Goal: Task Accomplishment & Management: Manage account settings

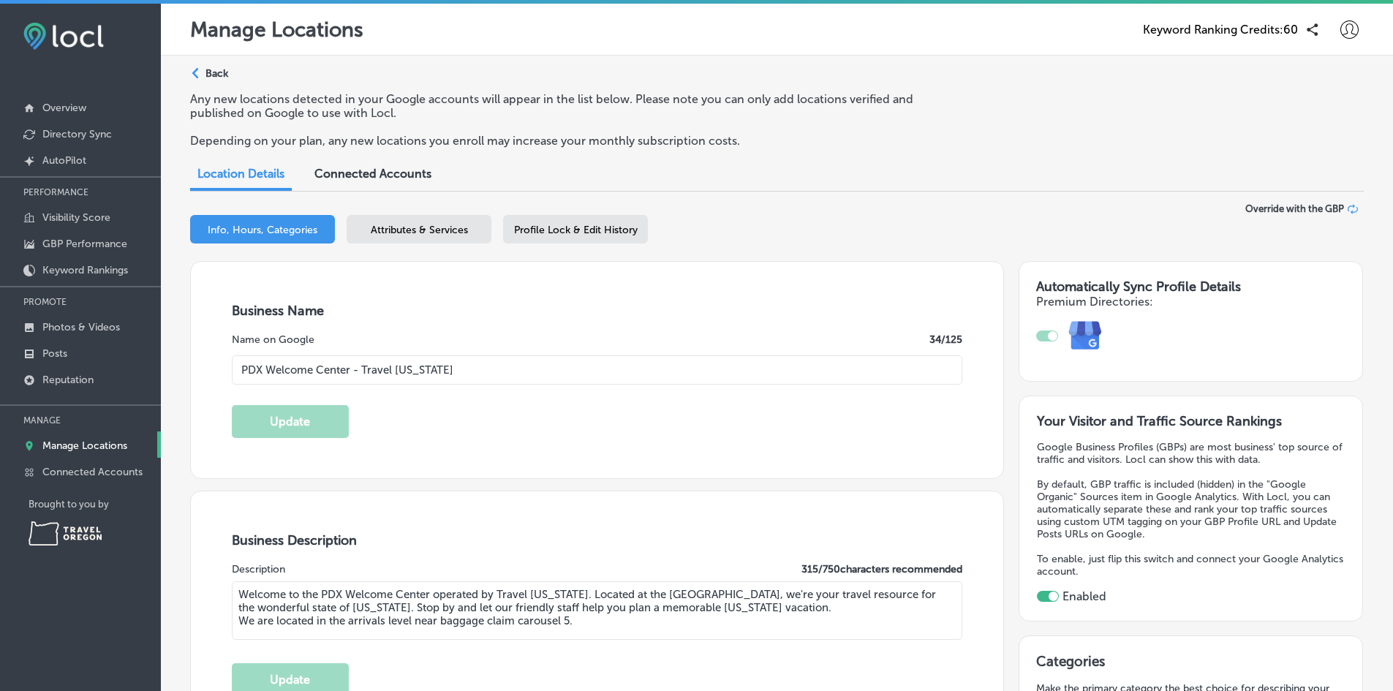
select select "US"
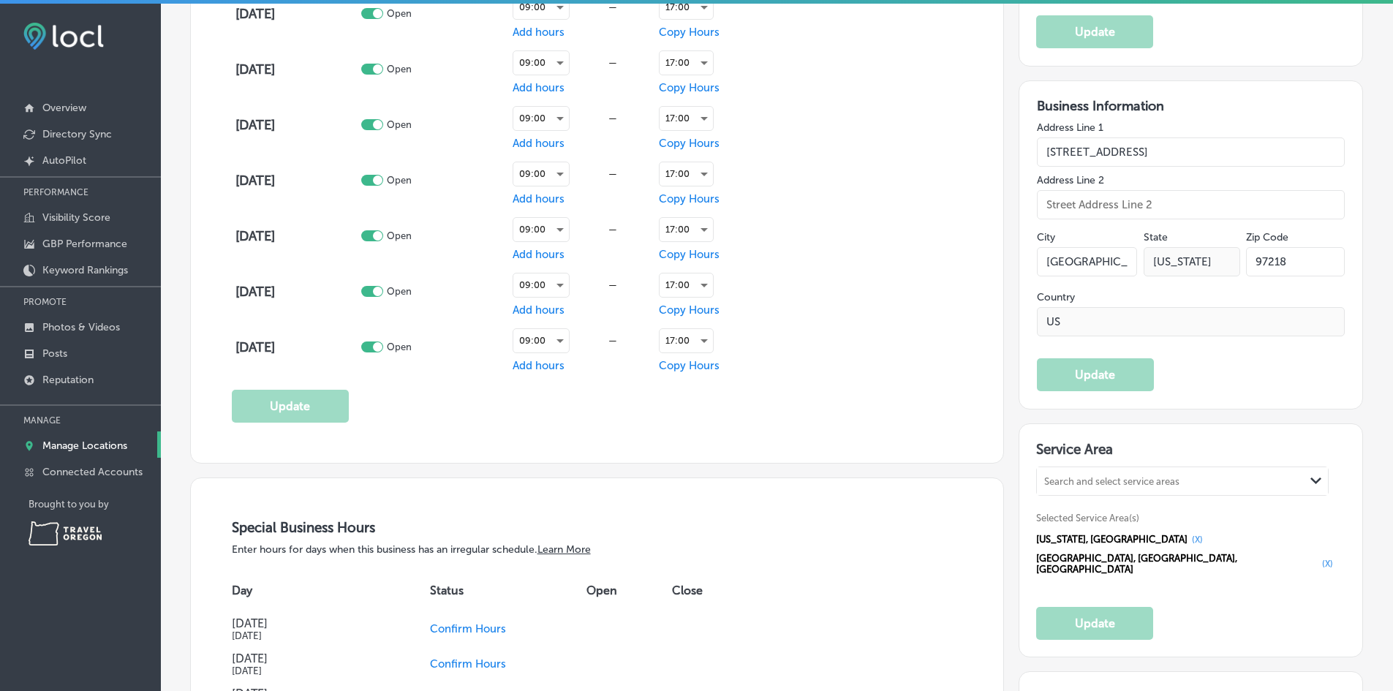
scroll to position [1029, 0]
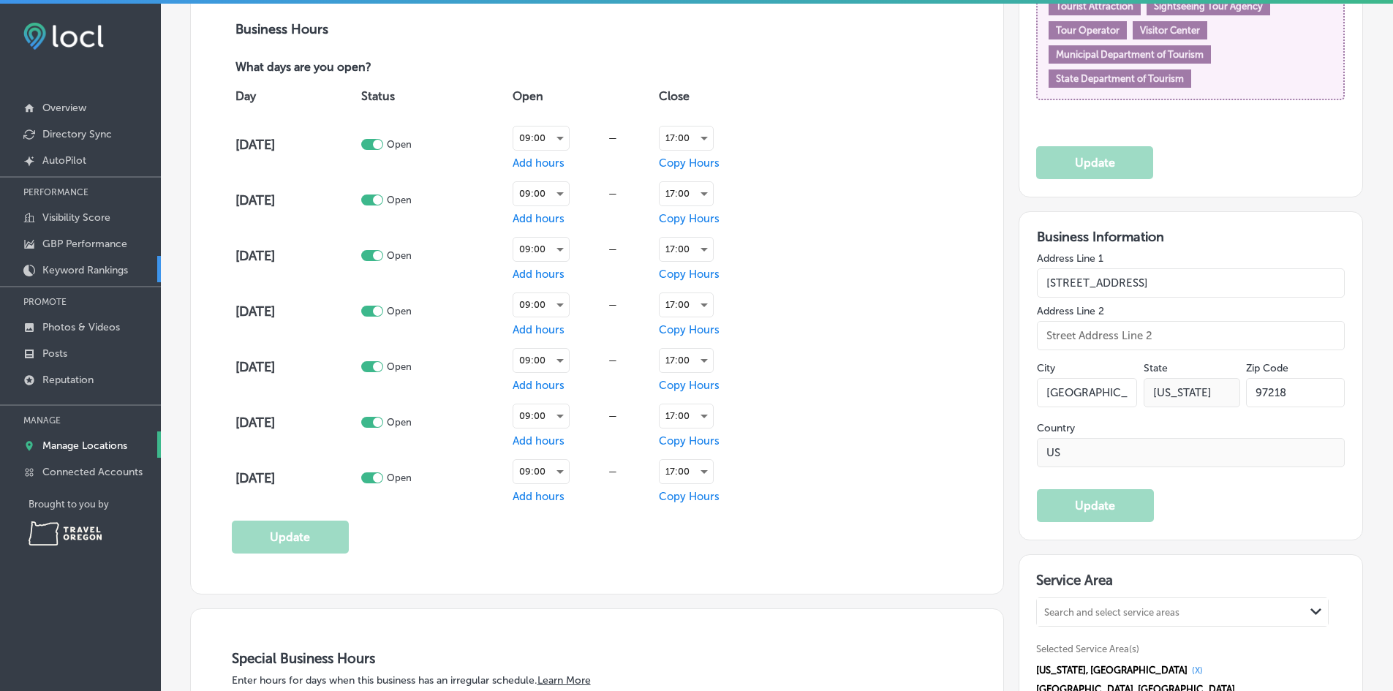
click at [53, 271] on p "Keyword Rankings" at bounding box center [85, 270] width 86 height 12
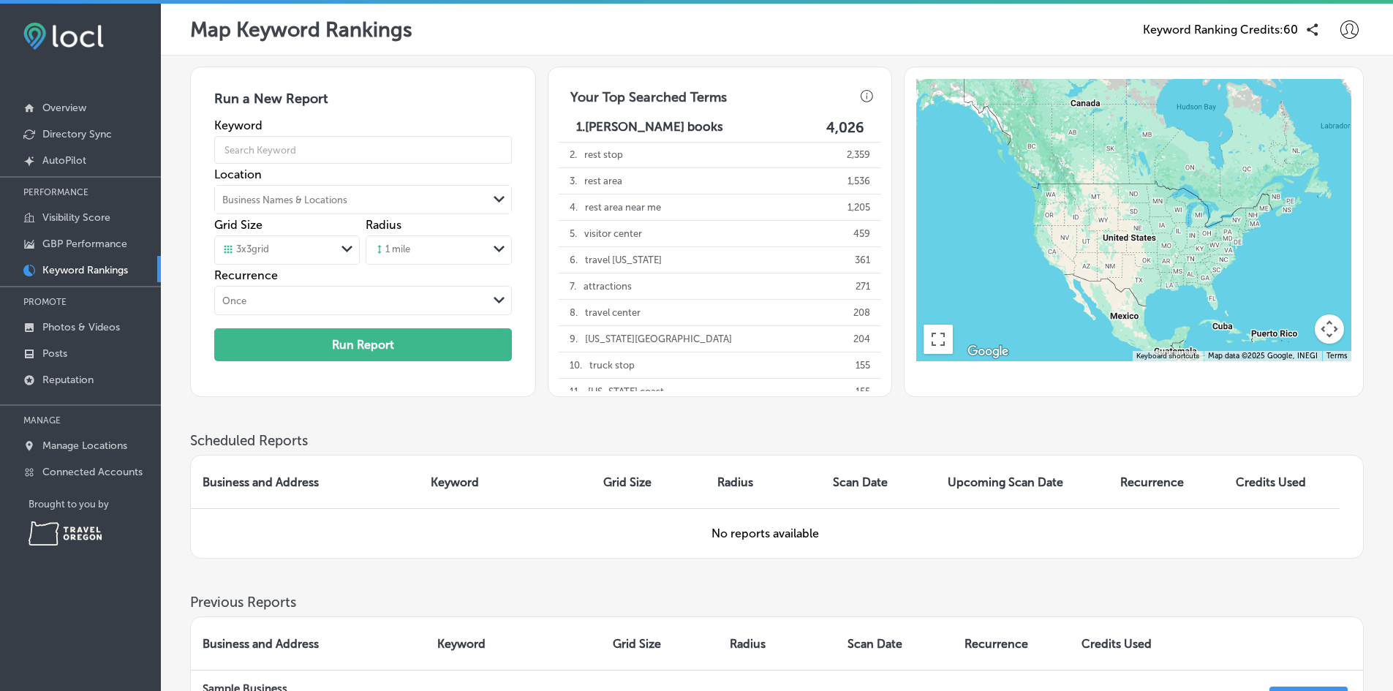
click at [351, 257] on div "Path Created with Sketch." at bounding box center [347, 250] width 23 height 25
click at [469, 75] on div "Run a New Report Keyword Location Business Names & Locations Path Created with …" at bounding box center [363, 232] width 346 height 330
click at [348, 249] on icon "Path Created with Sketch." at bounding box center [346, 249] width 11 height 7
click at [504, 249] on icon "Path Created with Sketch." at bounding box center [498, 249] width 11 height 7
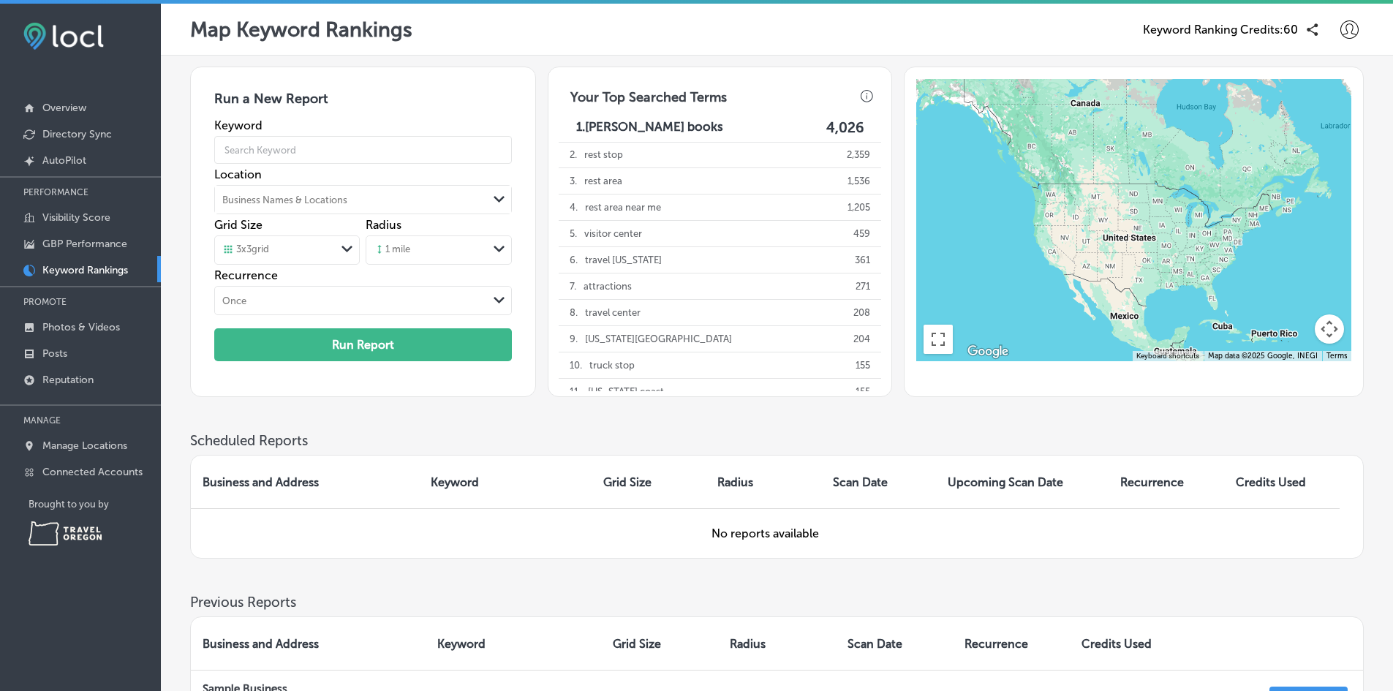
click at [539, 50] on div "Map Keyword Rankings Keyword Ranking Credits: 60" at bounding box center [777, 30] width 1232 height 52
click at [469, 37] on div "Map Keyword Rankings Keyword Ranking Credits: 60" at bounding box center [776, 29] width 1173 height 29
click at [497, 255] on div "Path Created with Sketch." at bounding box center [499, 249] width 12 height 12
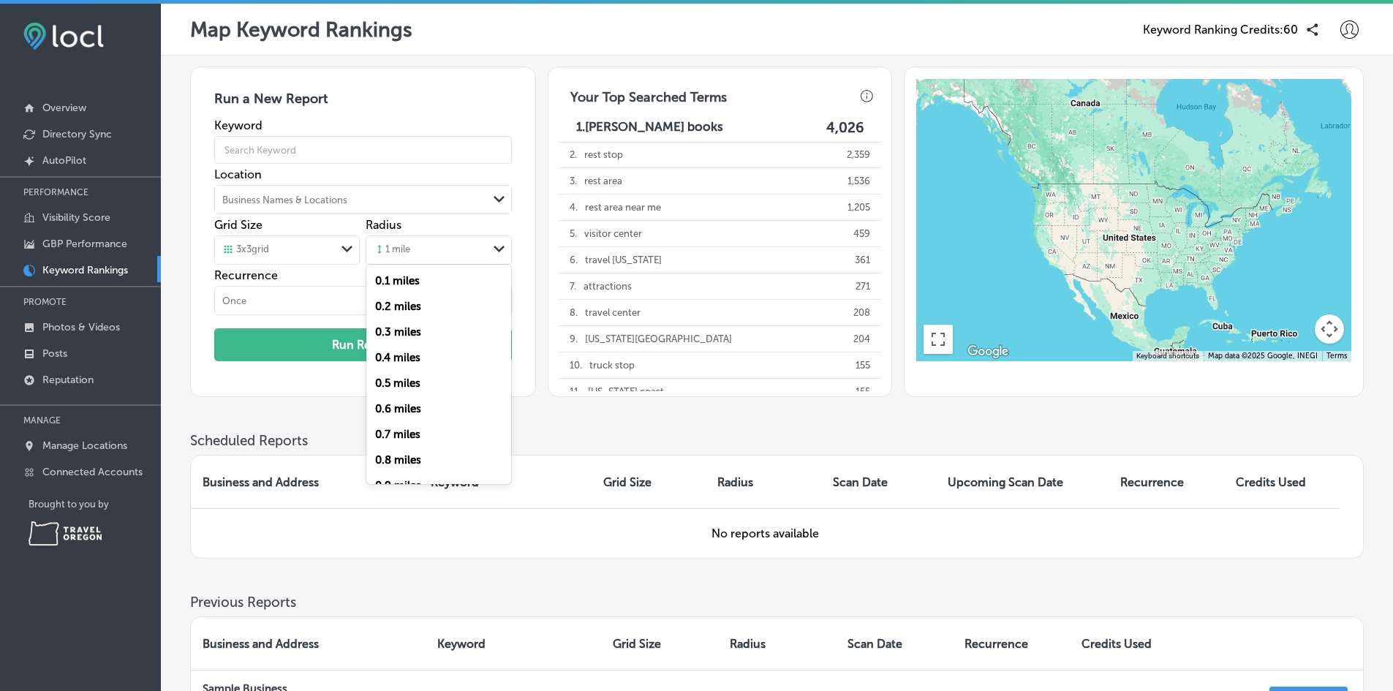
click at [689, 18] on div "Map Keyword Rankings Keyword Ranking Credits: 60" at bounding box center [776, 29] width 1173 height 29
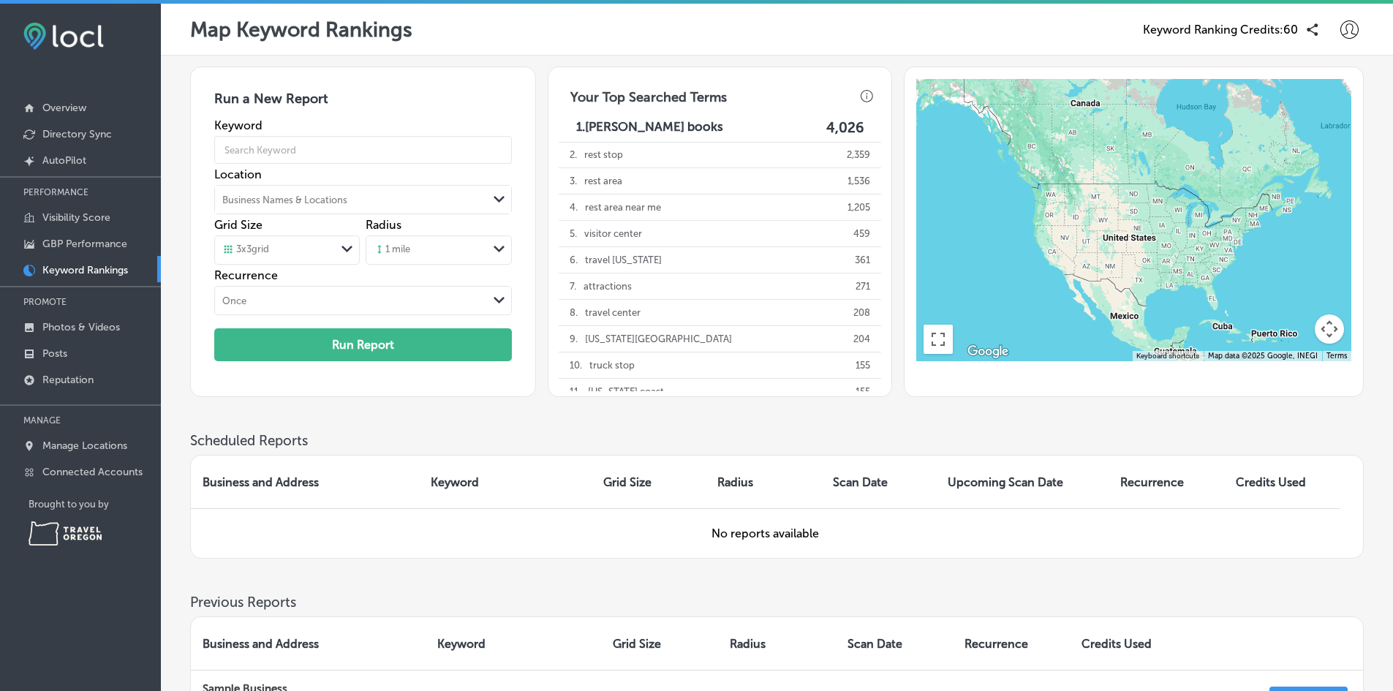
click at [655, 130] on p "1. [PERSON_NAME] books" at bounding box center [649, 127] width 147 height 17
type input "[PERSON_NAME] books"
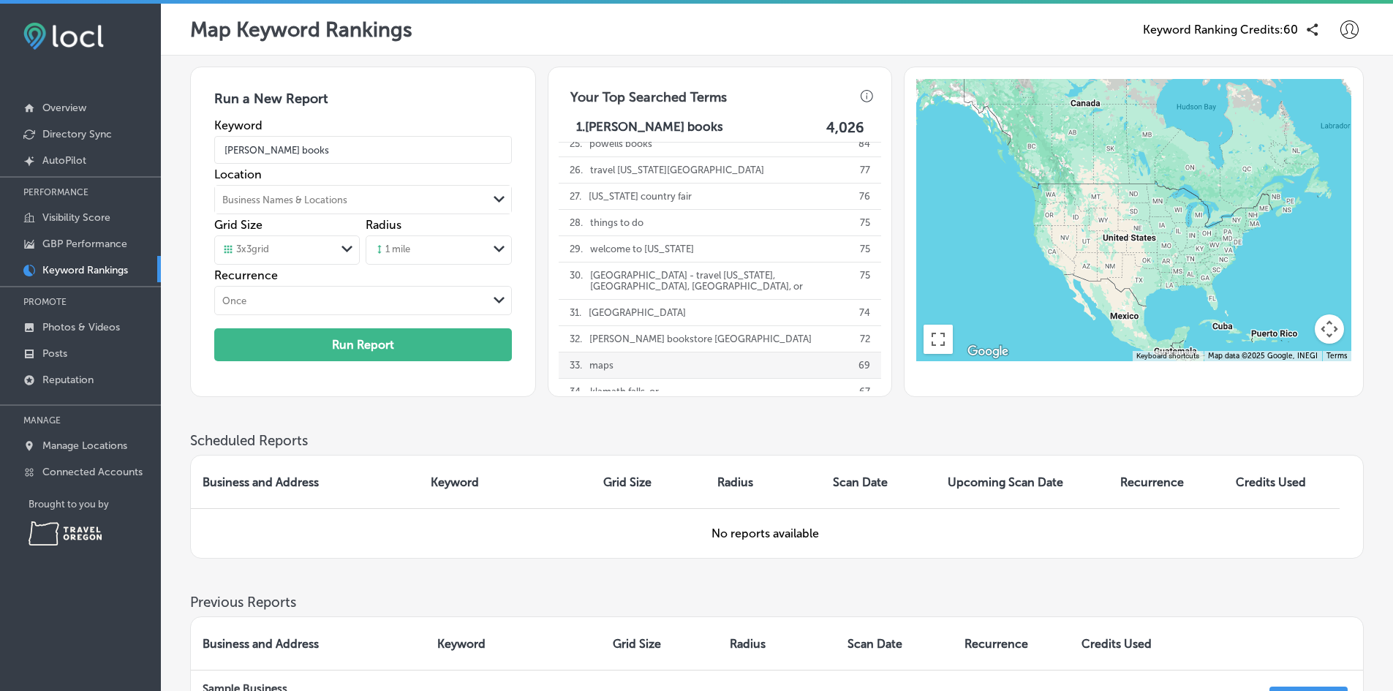
scroll to position [662, 0]
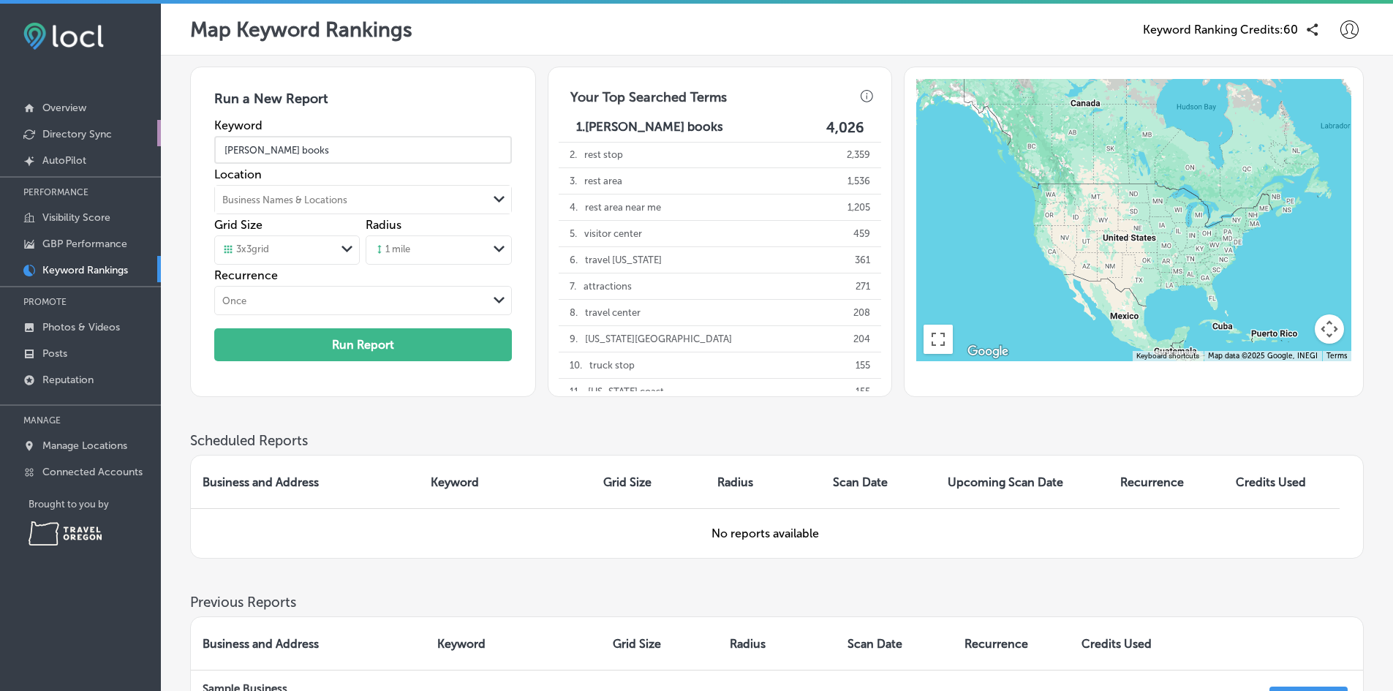
drag, startPoint x: 232, startPoint y: 141, endPoint x: 102, endPoint y: 138, distance: 129.4
click at [104, 138] on div "iconmonstr-menu-thin copy Created with Sketch. Overview Directory Sync Created …" at bounding box center [696, 349] width 1393 height 691
click at [817, 39] on div "Map Keyword Rankings Keyword Ranking Credits: 60" at bounding box center [776, 29] width 1173 height 29
click at [88, 446] on p "Manage Locations" at bounding box center [84, 445] width 85 height 12
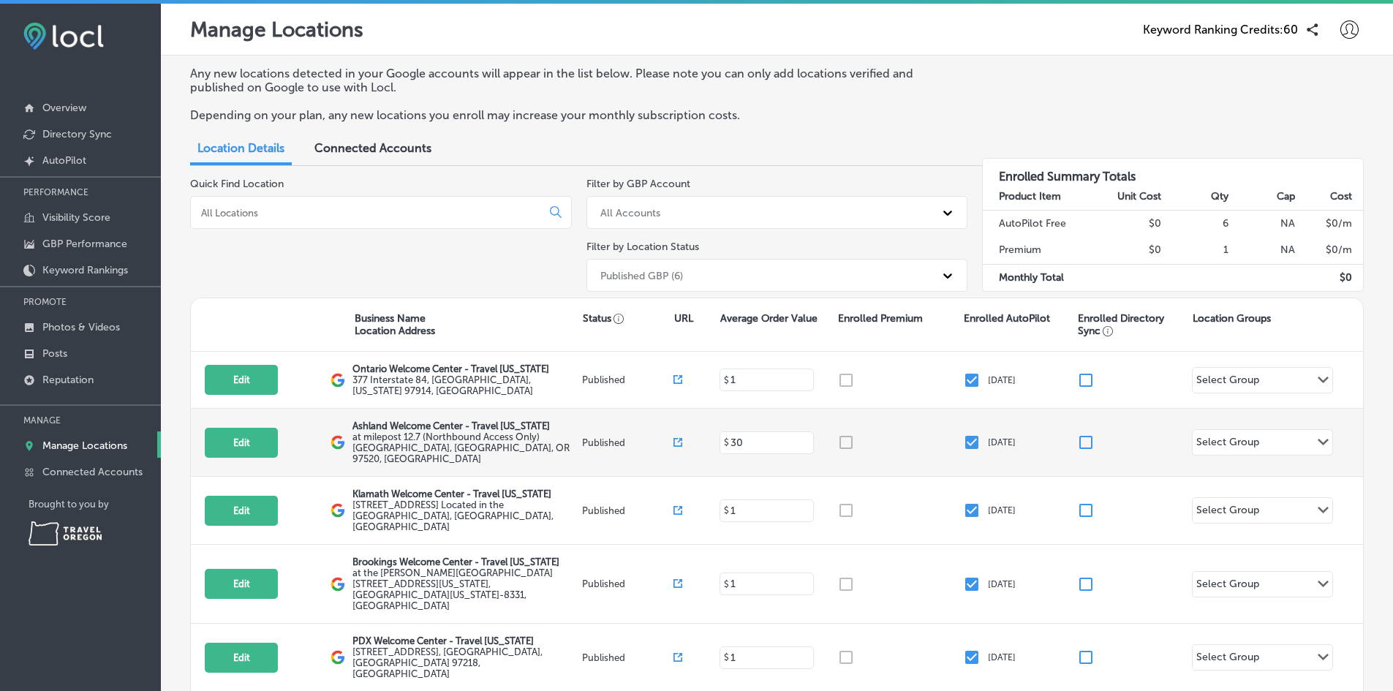
scroll to position [126, 0]
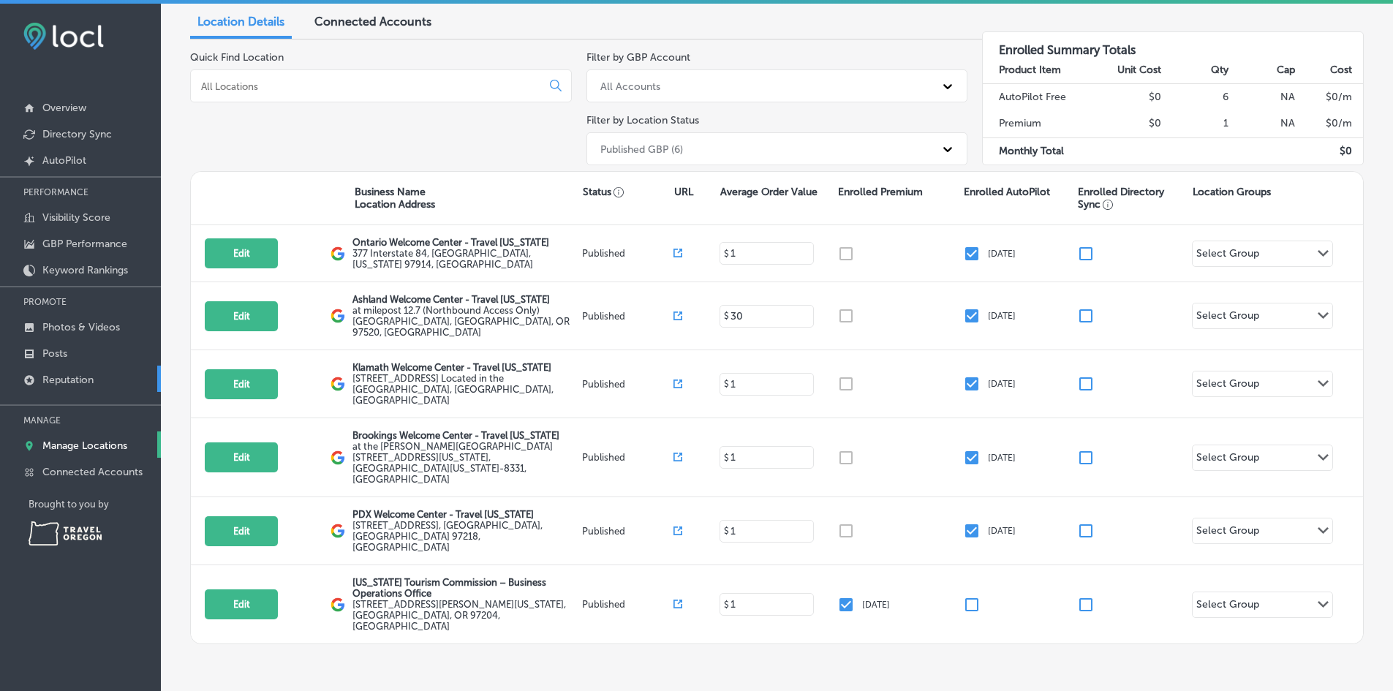
click at [82, 374] on p "Reputation" at bounding box center [67, 380] width 51 height 12
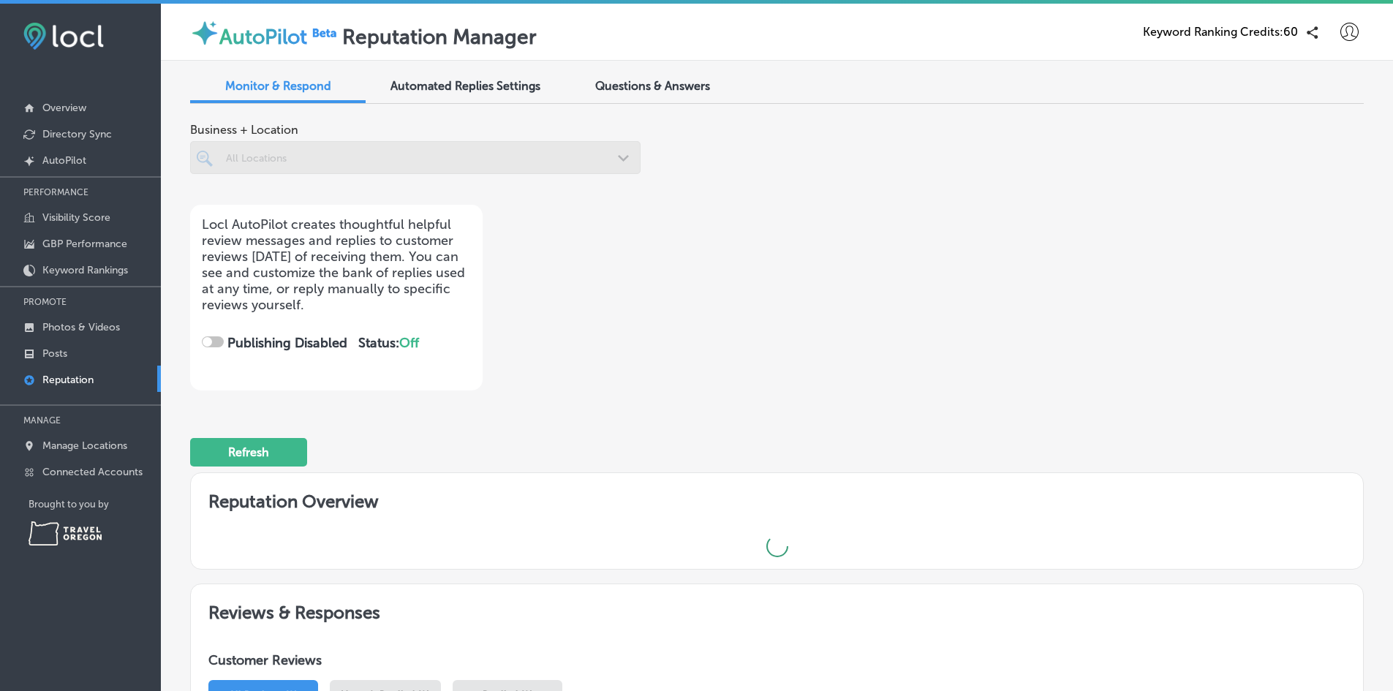
checkbox input "true"
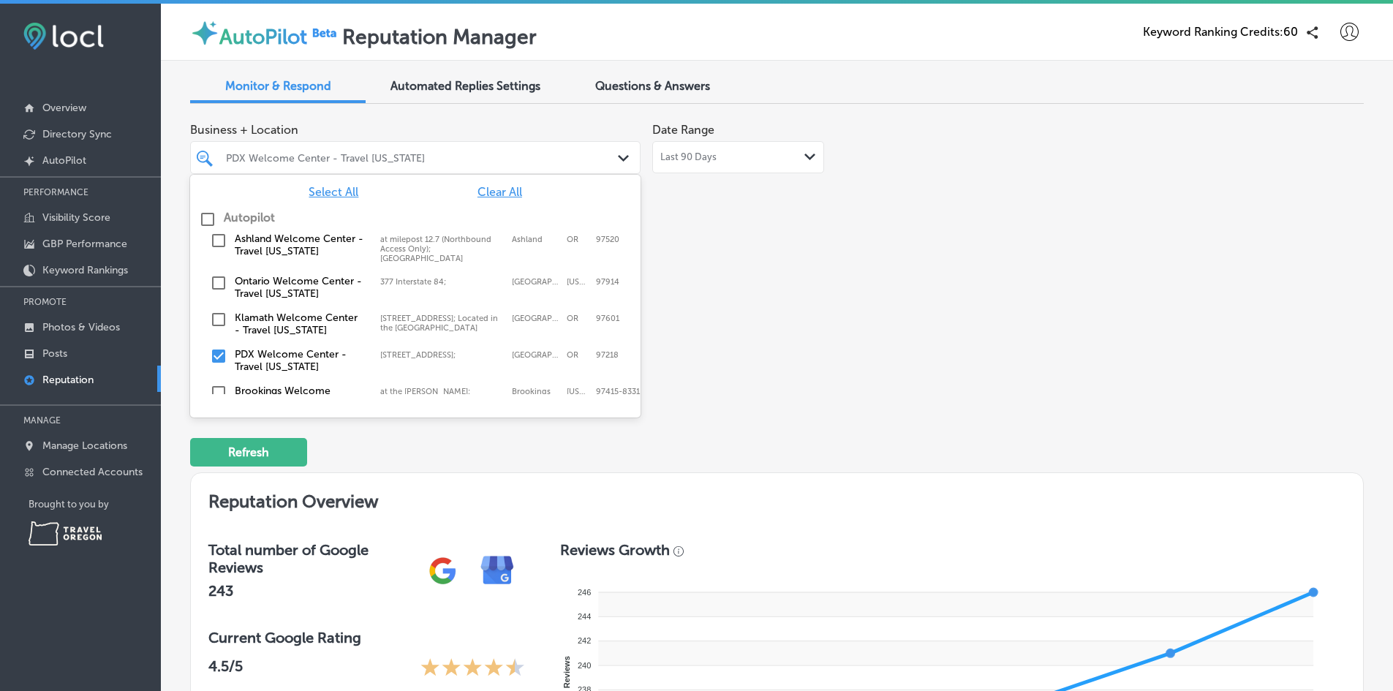
click at [567, 165] on div "PDX Welcome Center - Travel [US_STATE]" at bounding box center [415, 157] width 393 height 23
click at [705, 249] on div "Business + Location option focused, 1 of 3. 7 results available. Use Up and Dow…" at bounding box center [542, 253] width 704 height 275
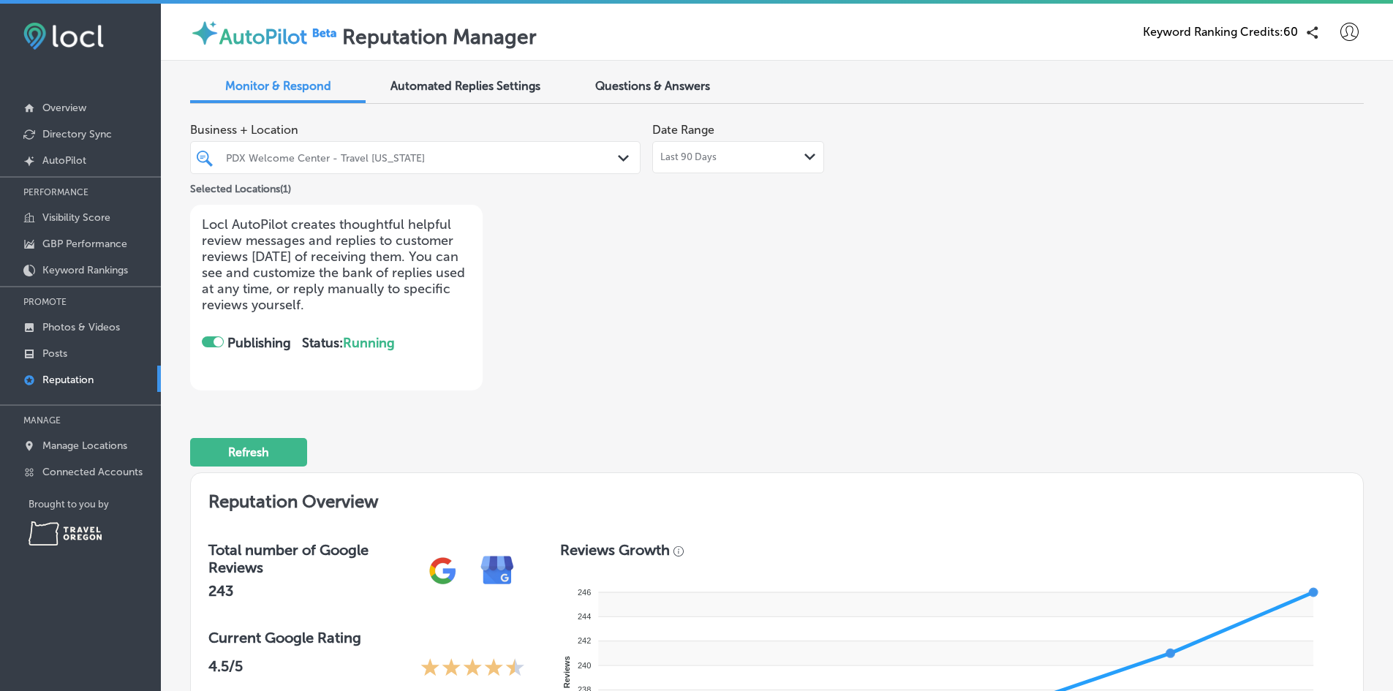
click at [506, 93] on div "Automated Replies Settings" at bounding box center [464, 87] width 175 height 31
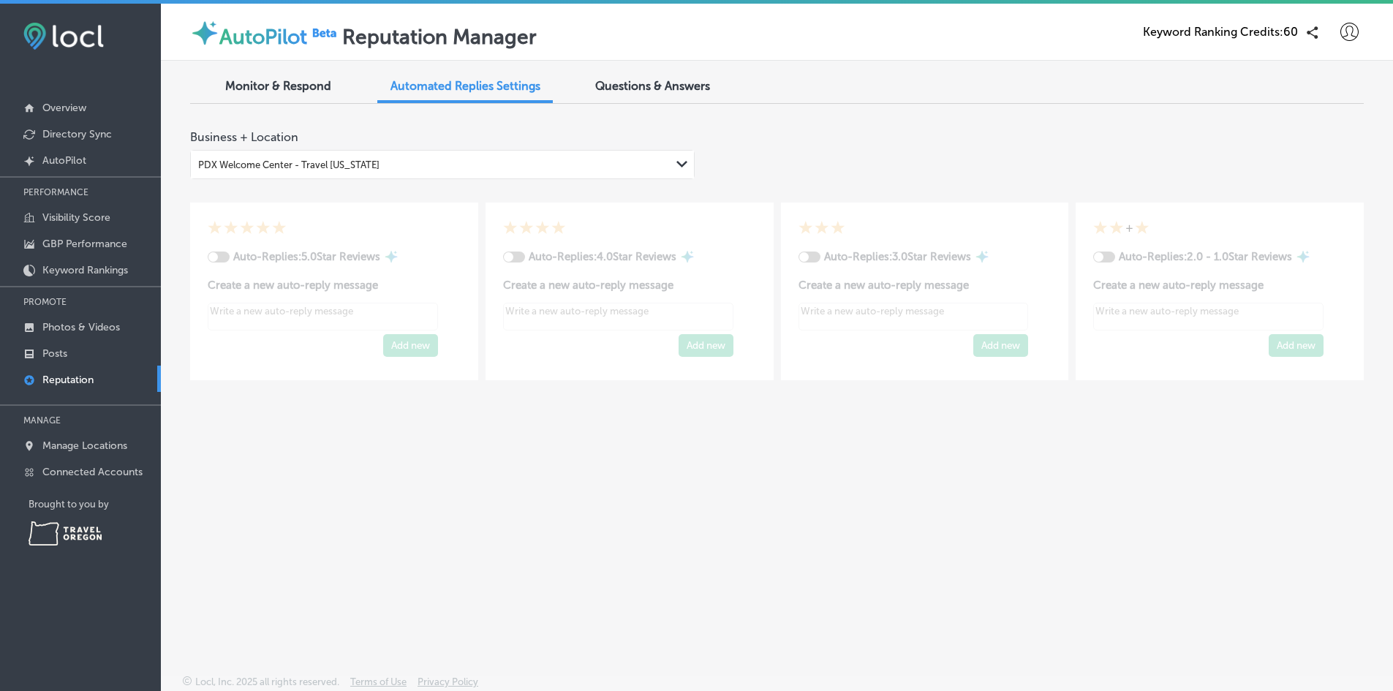
type textarea "x"
checkbox input "true"
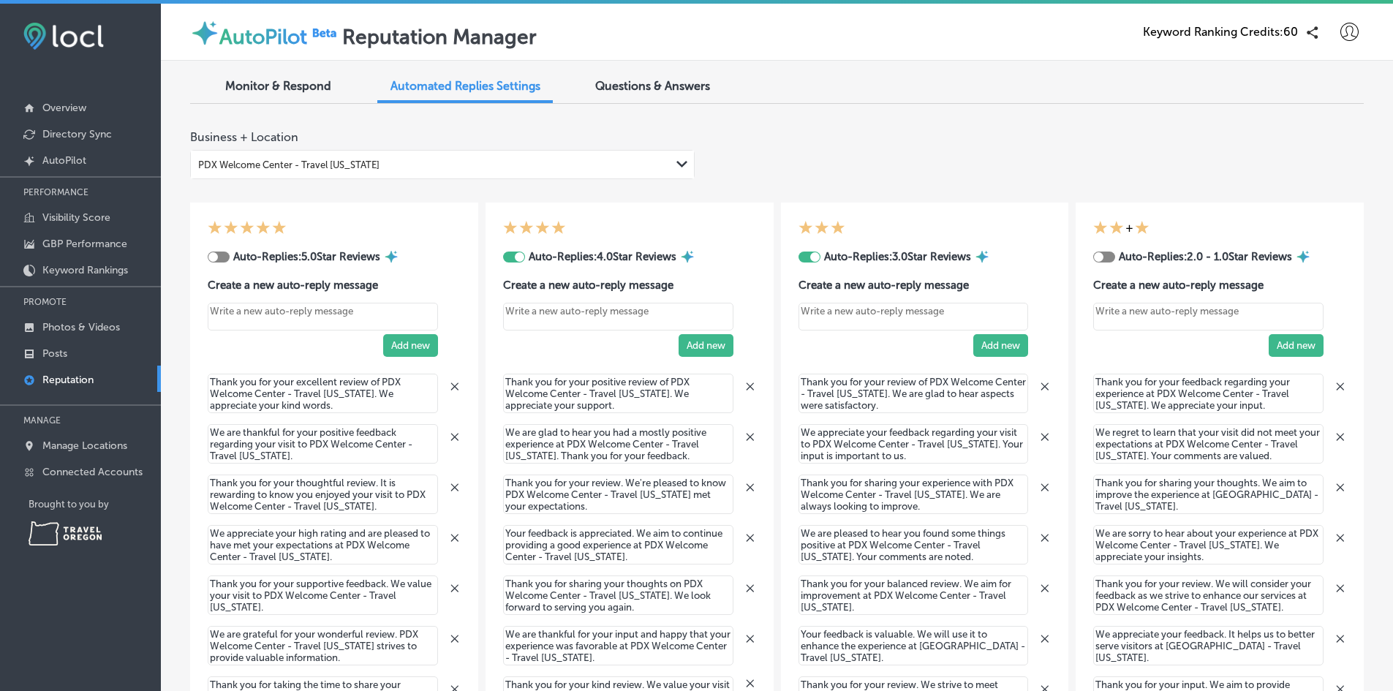
click at [512, 262] on div at bounding box center [514, 256] width 22 height 11
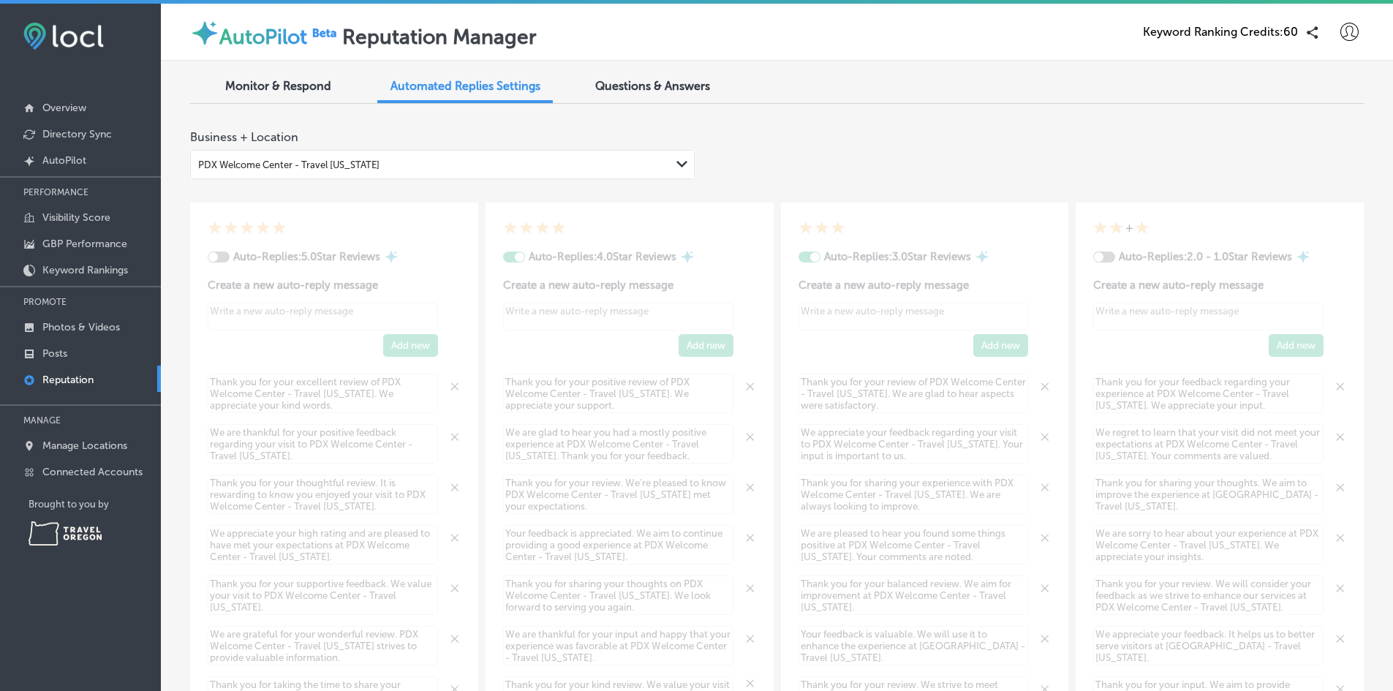
type textarea "x"
checkbox input "false"
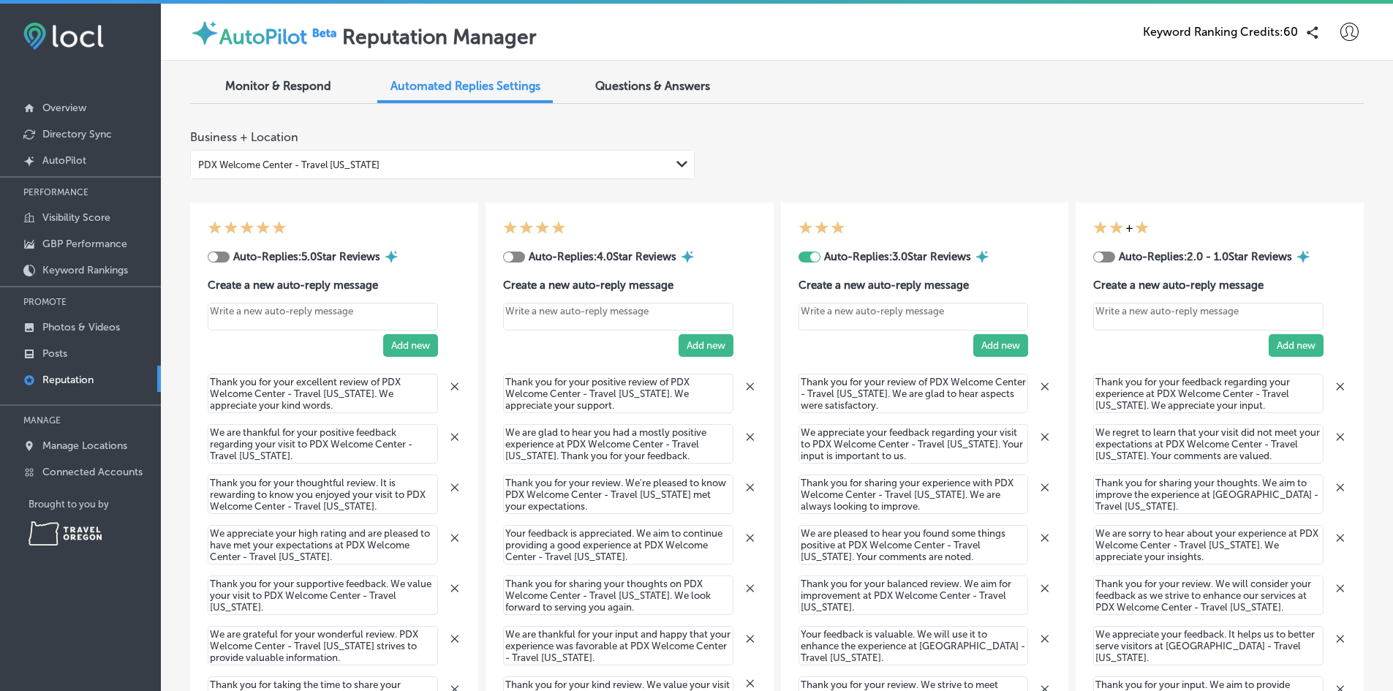
click at [258, 83] on span "Monitor & Respond" at bounding box center [278, 86] width 106 height 14
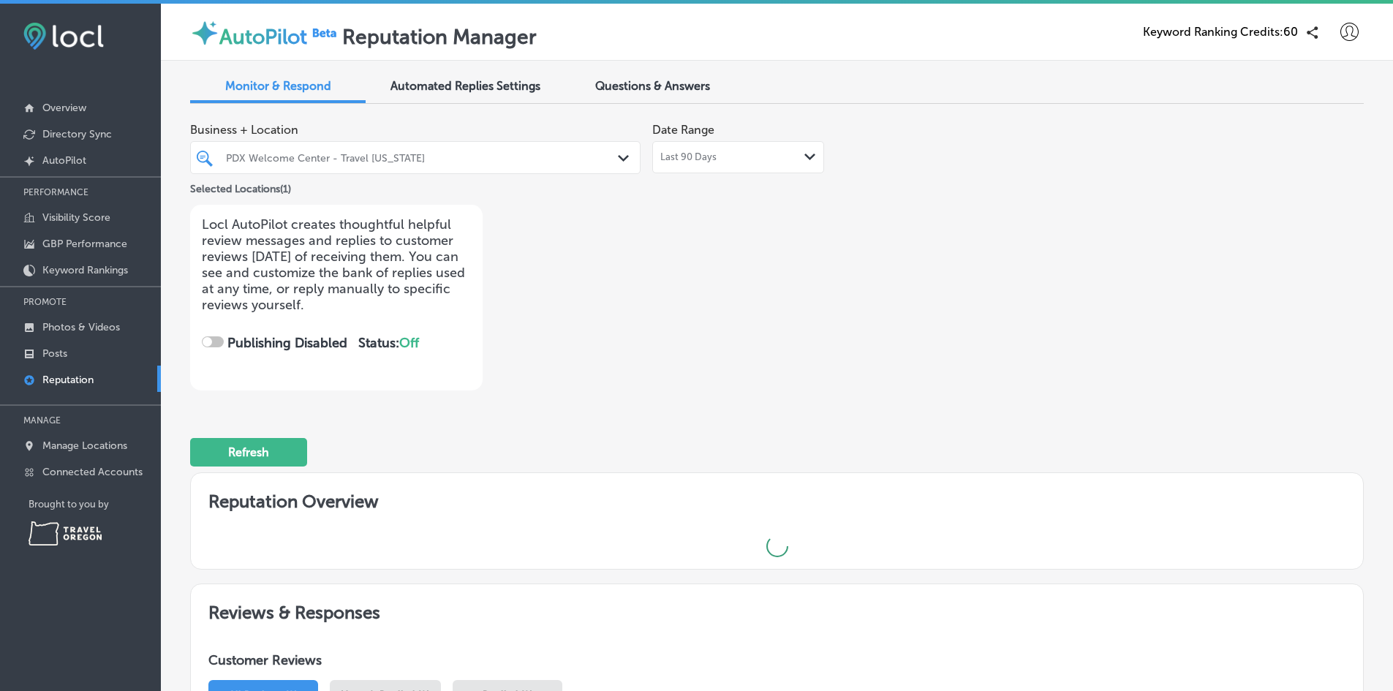
checkbox input "true"
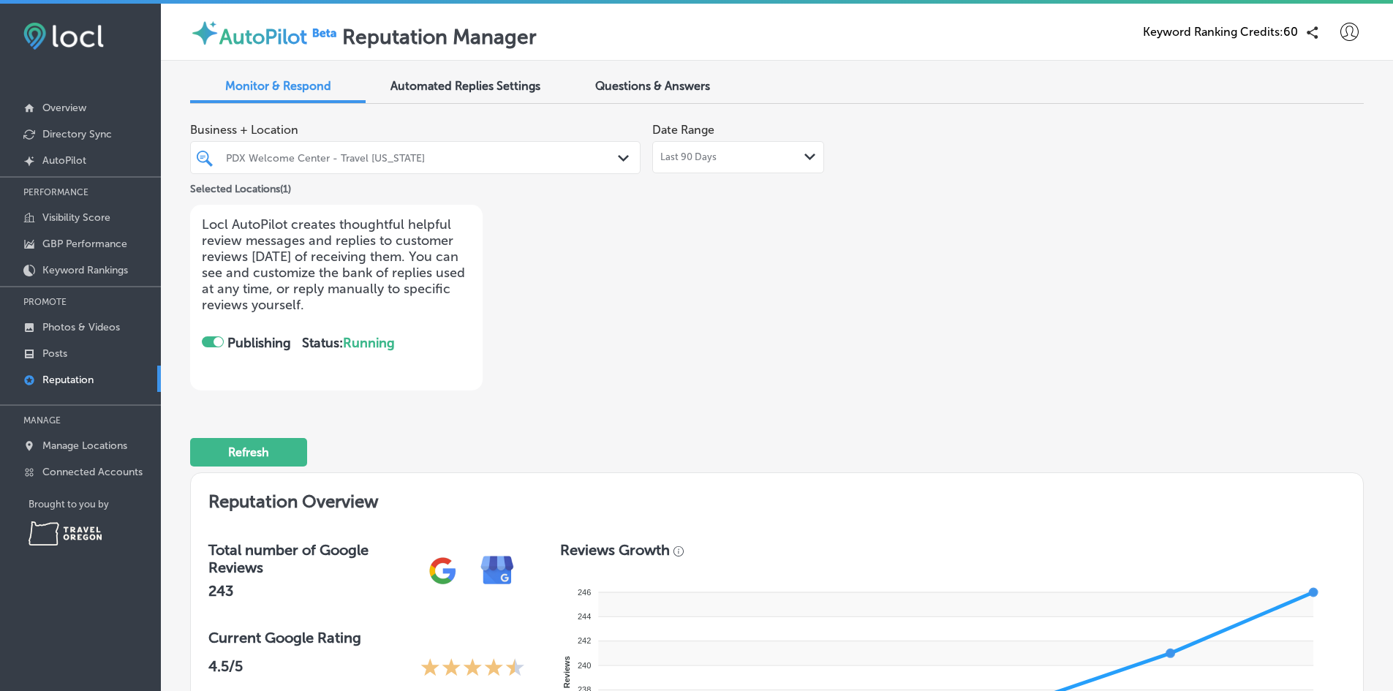
click at [371, 161] on div "PDX Welcome Center - Travel [US_STATE]" at bounding box center [422, 157] width 393 height 12
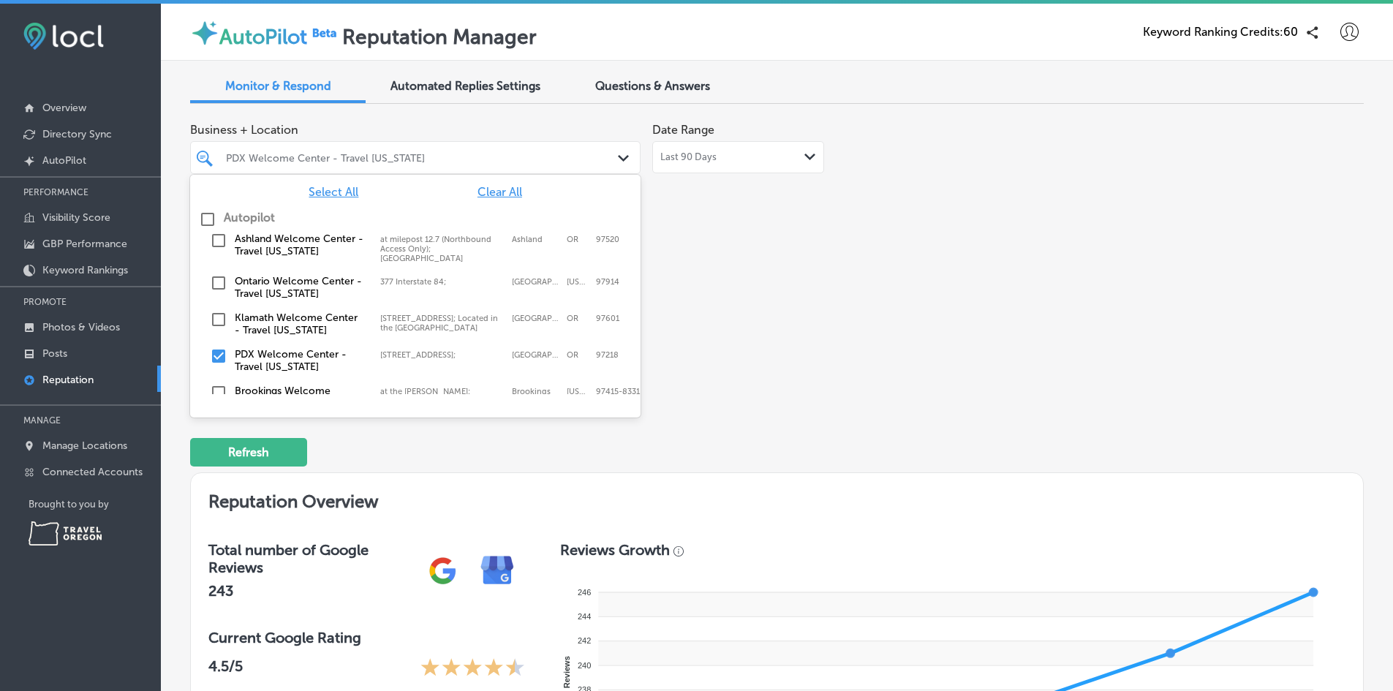
click at [222, 243] on input "checkbox" at bounding box center [219, 241] width 18 height 18
click at [215, 359] on input "checkbox" at bounding box center [219, 356] width 18 height 18
click at [784, 310] on div "Business + Location option [STREET_ADDRESS]; , deselected. option [STREET_ADDRE…" at bounding box center [542, 253] width 704 height 275
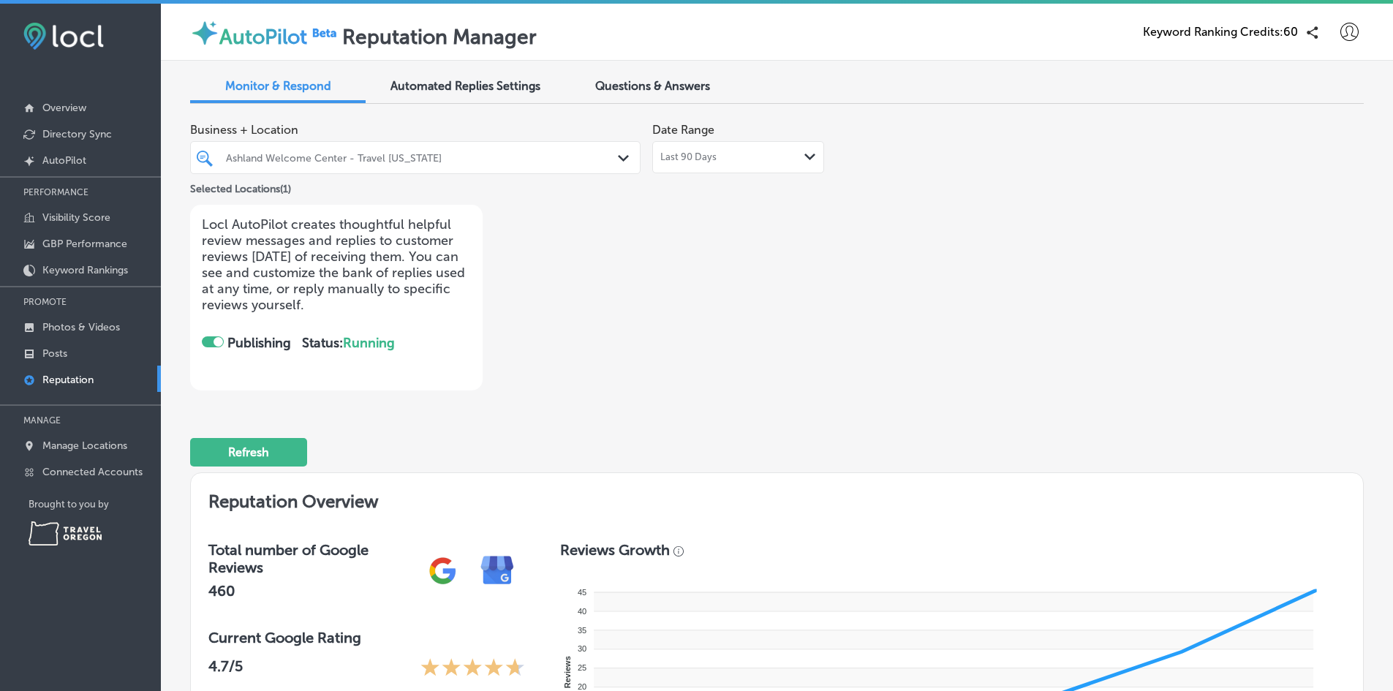
click at [447, 88] on span "Automated Replies Settings" at bounding box center [465, 86] width 150 height 14
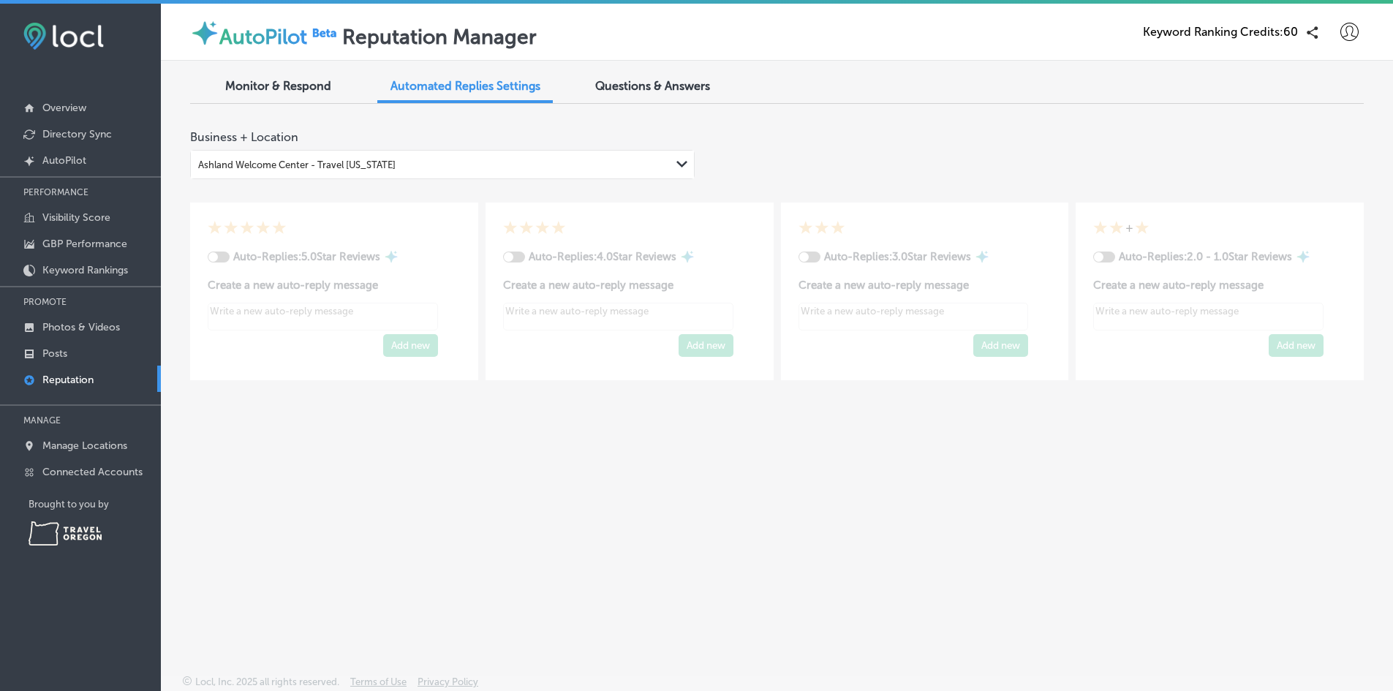
type textarea "x"
checkbox input "true"
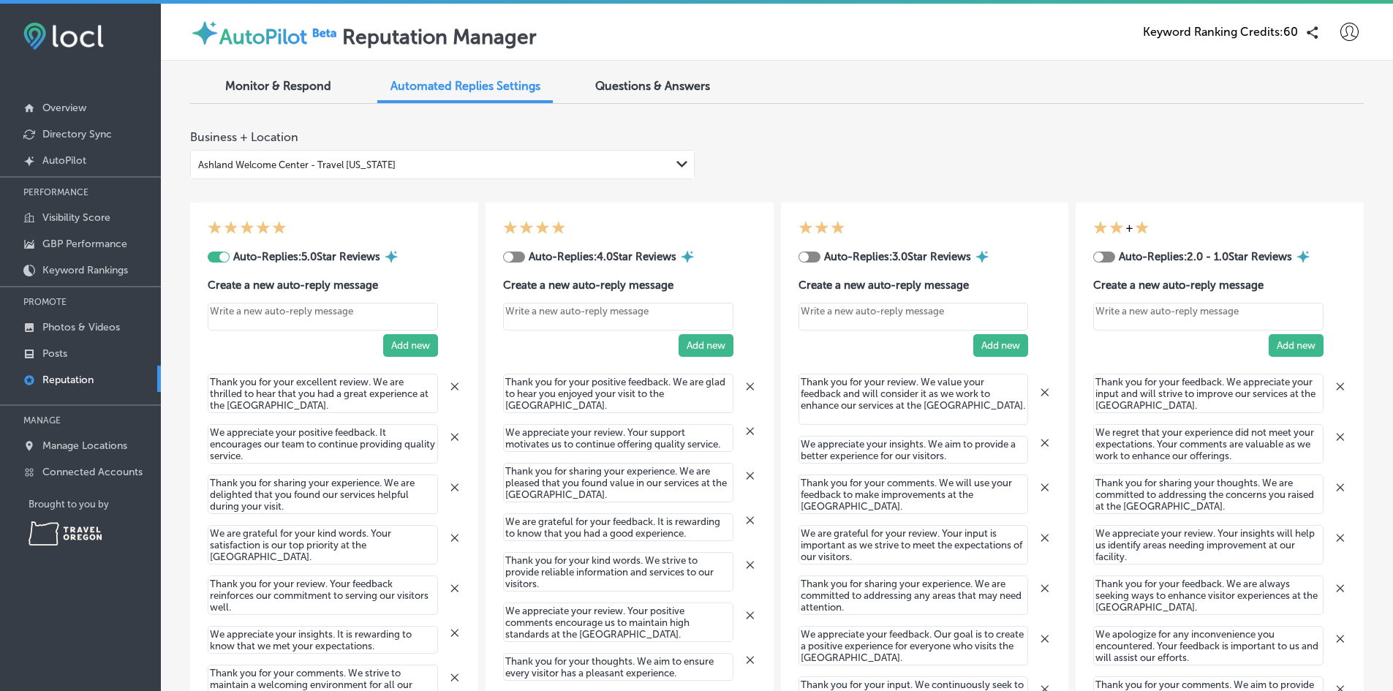
click at [217, 257] on div at bounding box center [219, 256] width 22 height 11
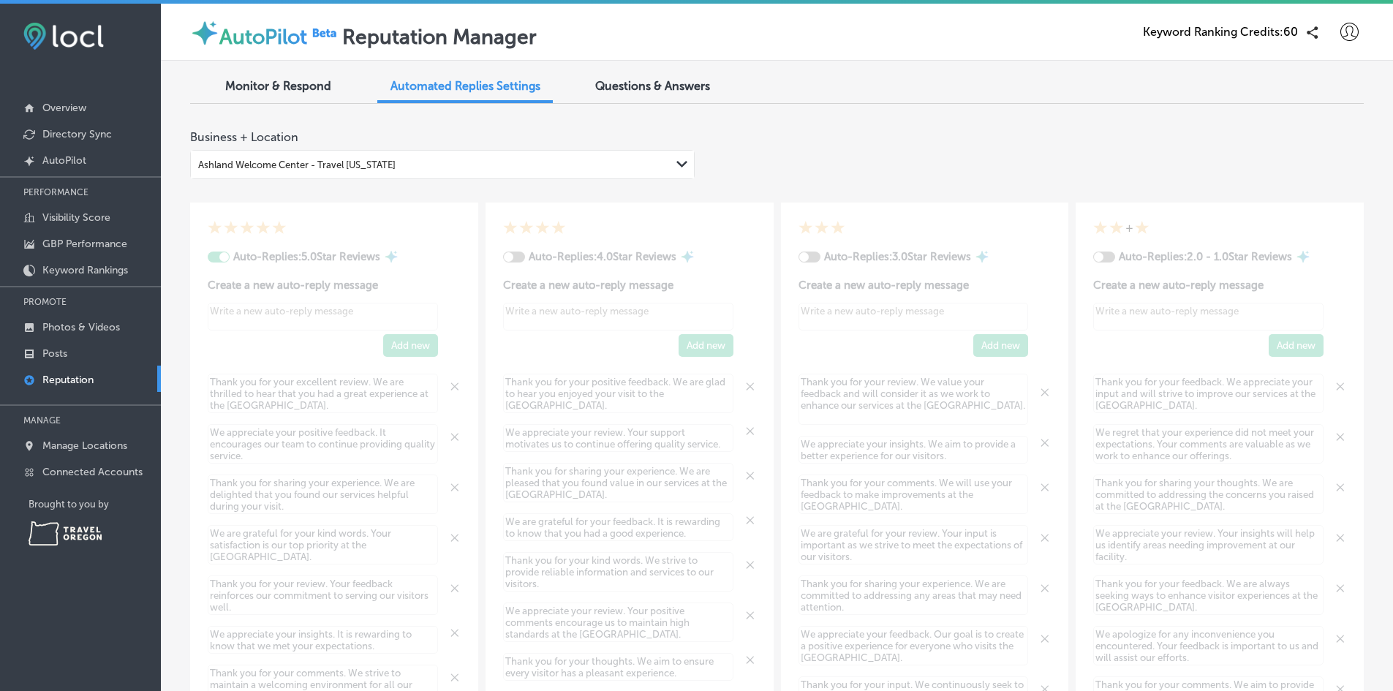
type textarea "x"
checkbox input "false"
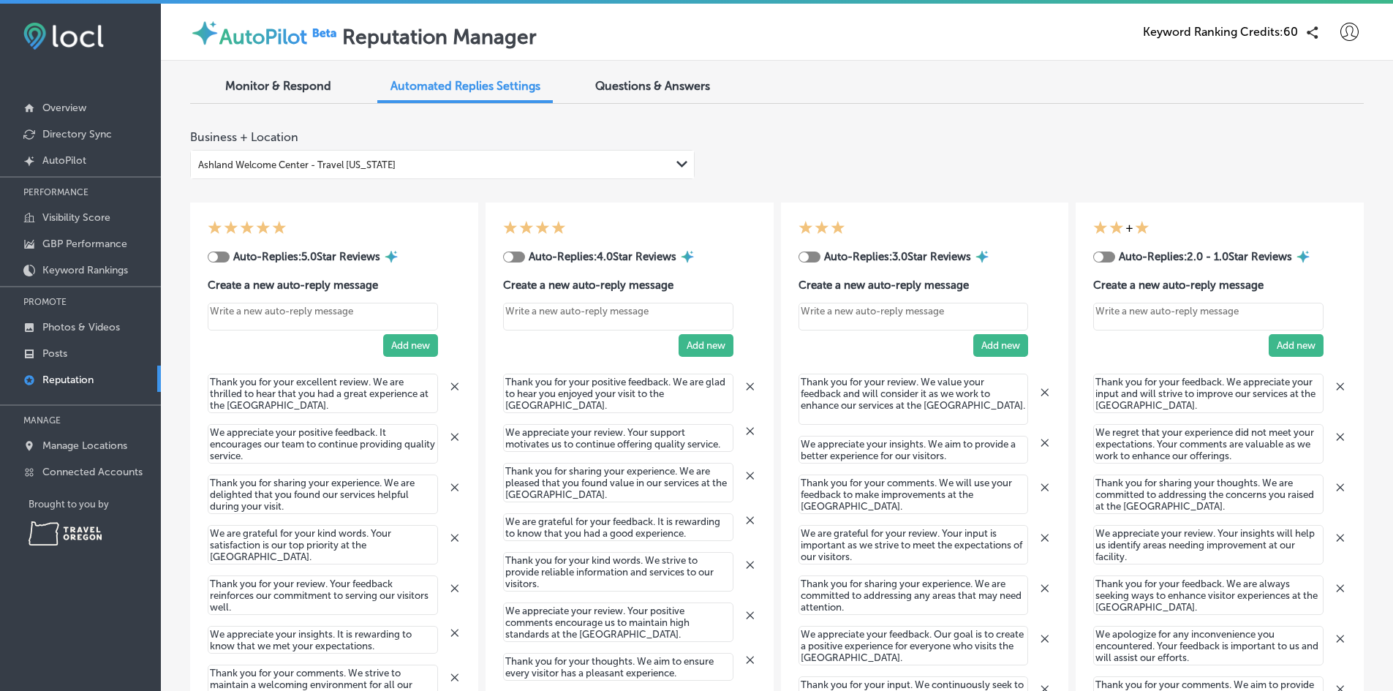
click at [285, 81] on span "Monitor & Respond" at bounding box center [278, 86] width 106 height 14
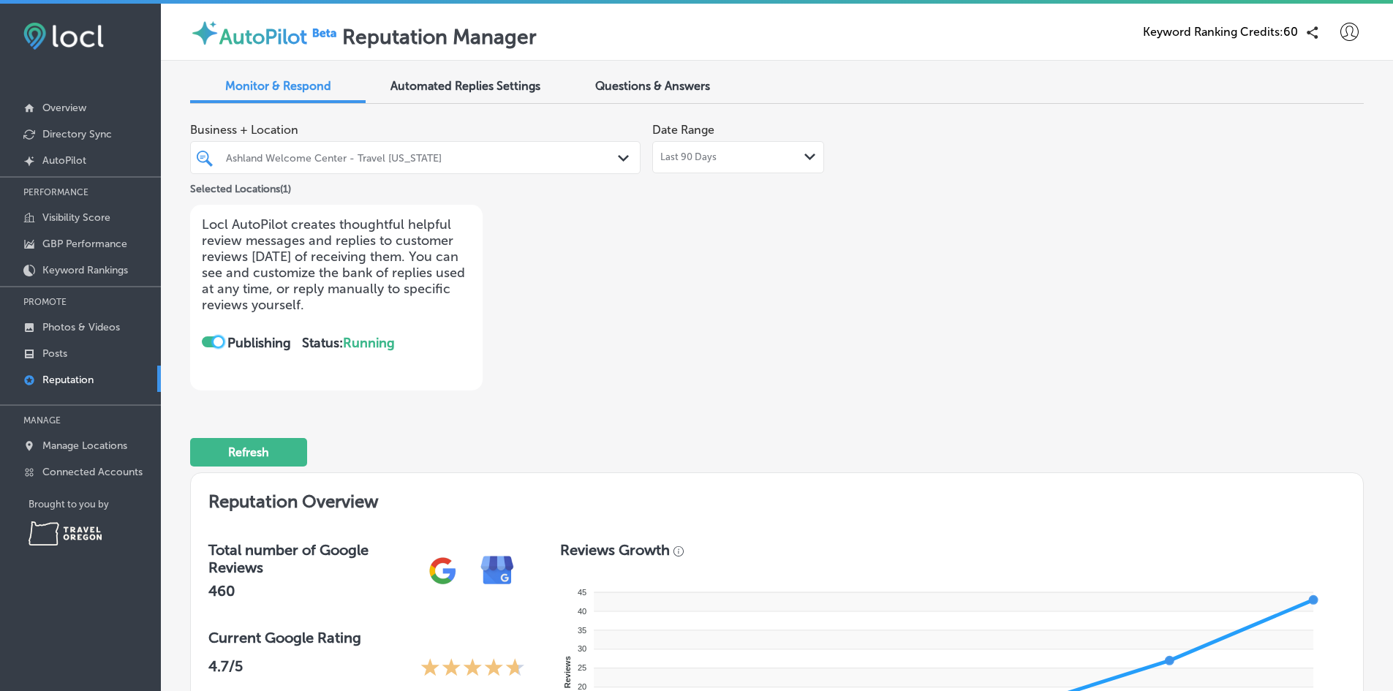
click at [217, 342] on div at bounding box center [218, 342] width 10 height 10
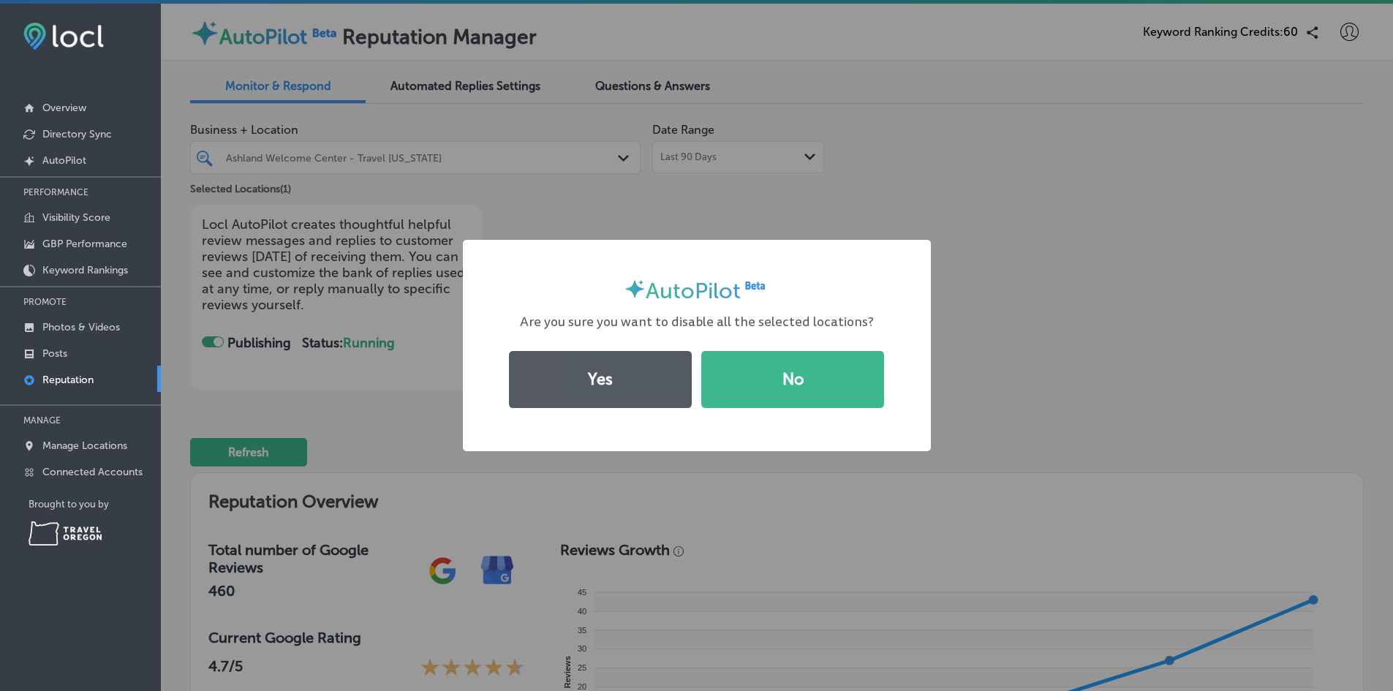
click at [629, 382] on button "Yes" at bounding box center [600, 379] width 183 height 57
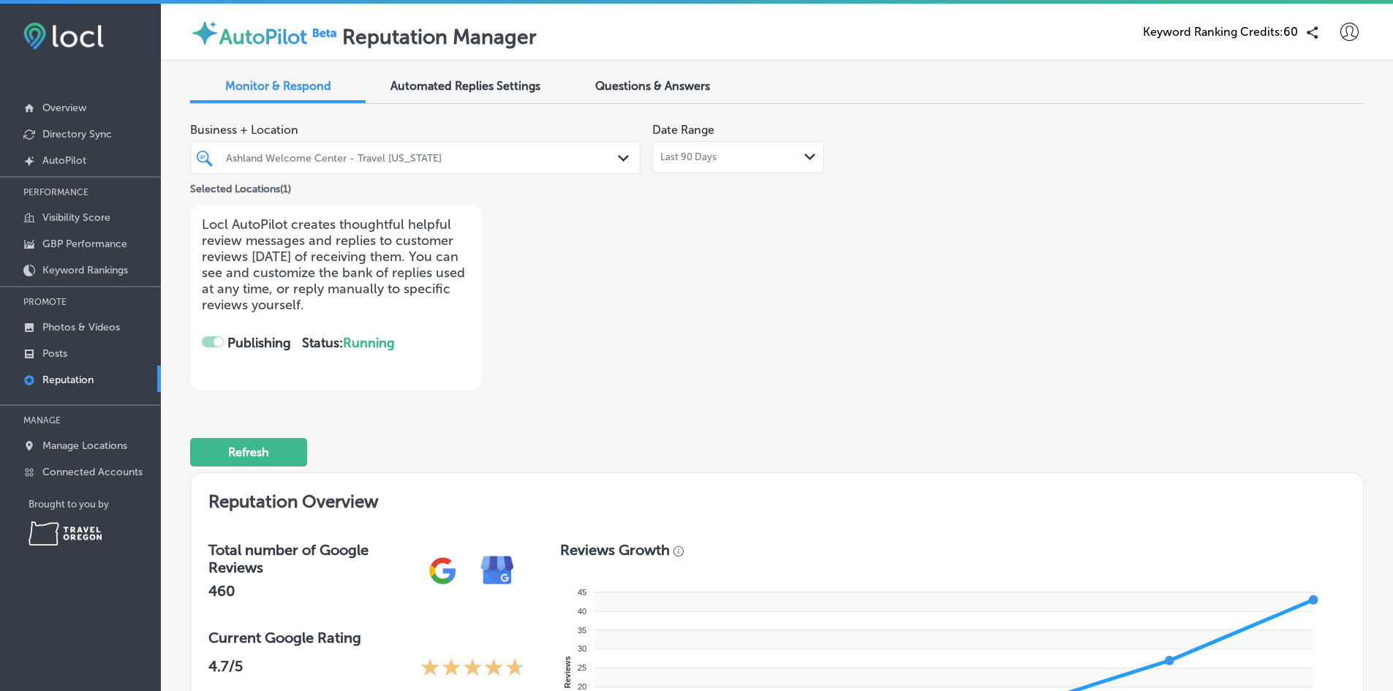
checkbox input "false"
click at [53, 358] on p "Posts" at bounding box center [54, 353] width 25 height 12
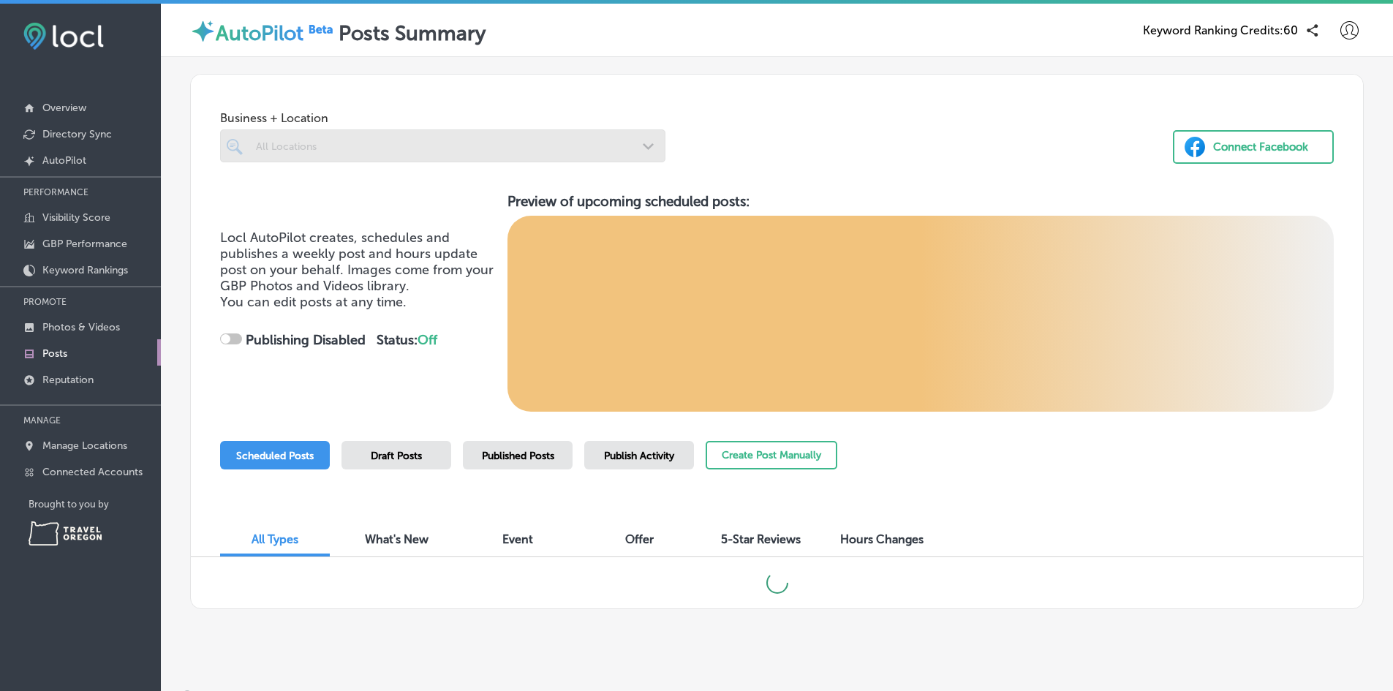
checkbox input "true"
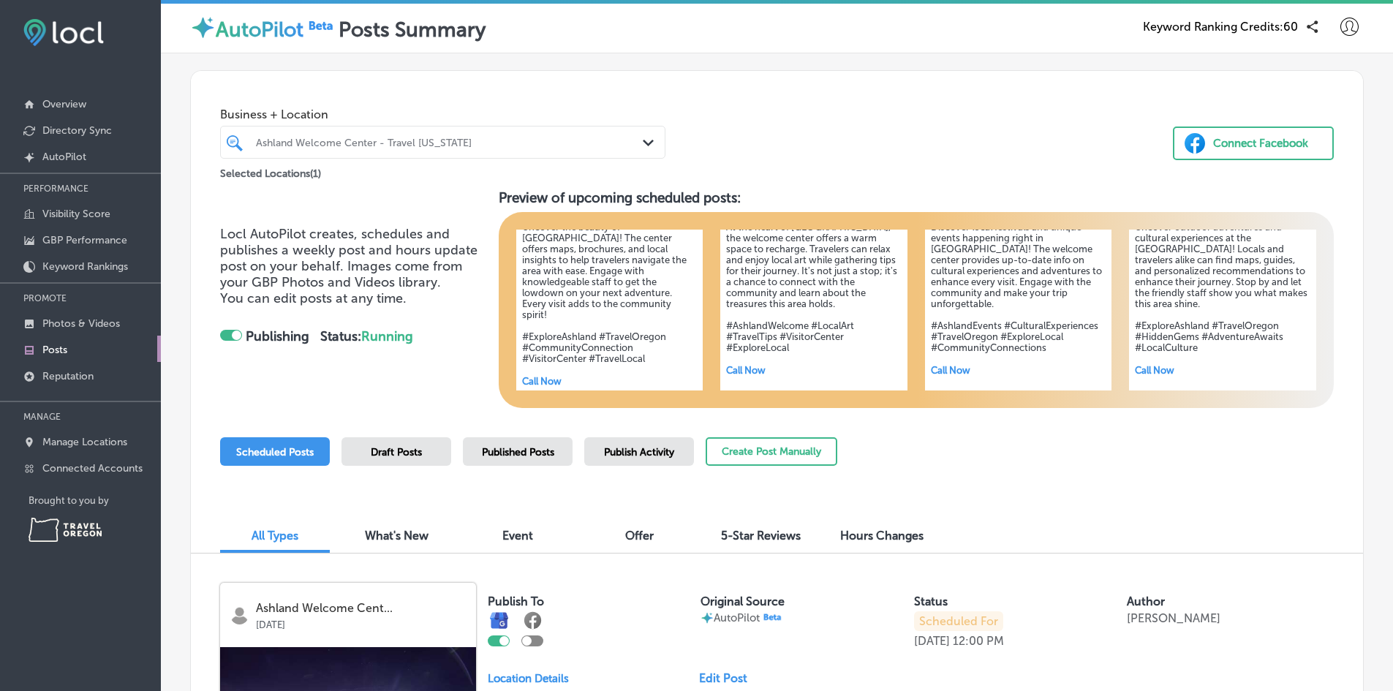
click at [1340, 25] on icon at bounding box center [1349, 27] width 18 height 18
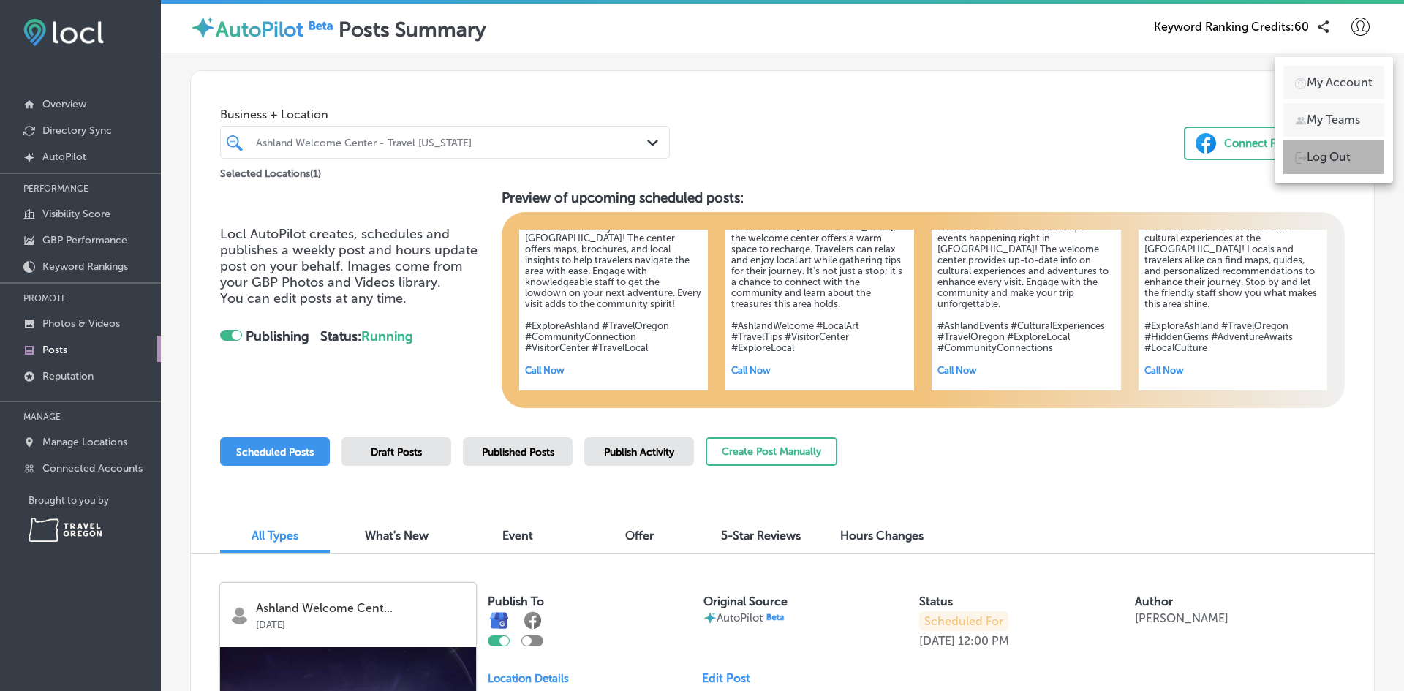
click at [1319, 163] on p "Log Out" at bounding box center [1328, 157] width 44 height 18
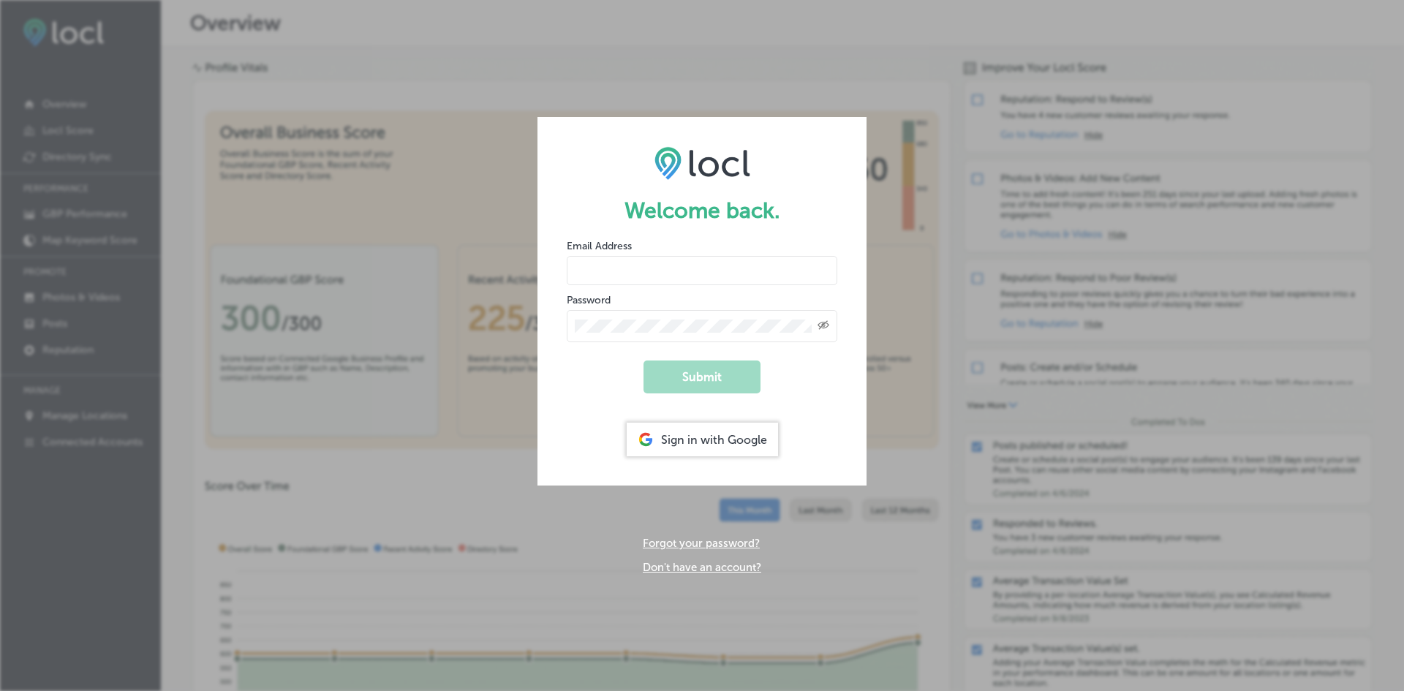
click at [681, 77] on div "Welcome back. Email Address Password Created with Sketch. Submit Sign in with G…" at bounding box center [702, 345] width 1404 height 691
click at [690, 265] on input "email" at bounding box center [702, 270] width 270 height 29
type input "[PERSON_NAME][EMAIL_ADDRESS][DOMAIN_NAME]"
click at [643, 360] on button "Submit" at bounding box center [701, 376] width 117 height 33
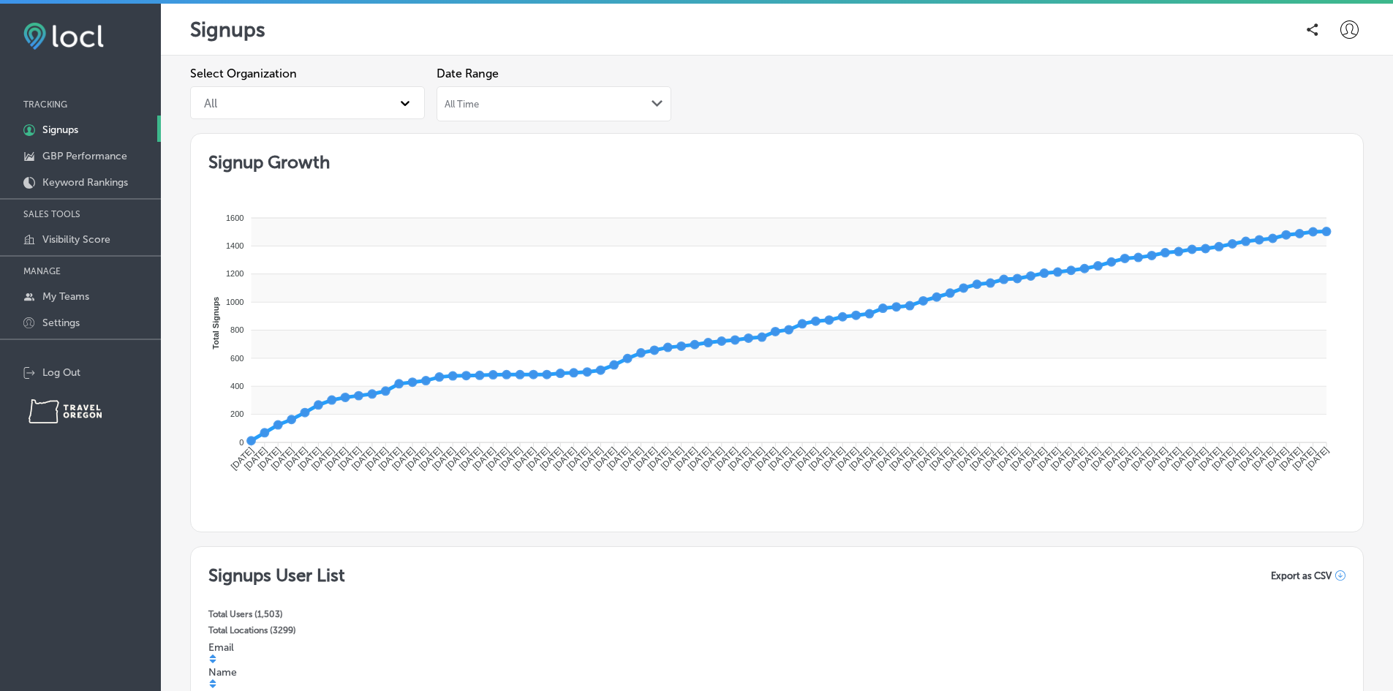
click at [69, 129] on p "Signups" at bounding box center [60, 130] width 36 height 12
click at [401, 108] on icon at bounding box center [405, 103] width 15 height 15
click at [219, 176] on div "Travel [US_STATE]" at bounding box center [307, 172] width 235 height 26
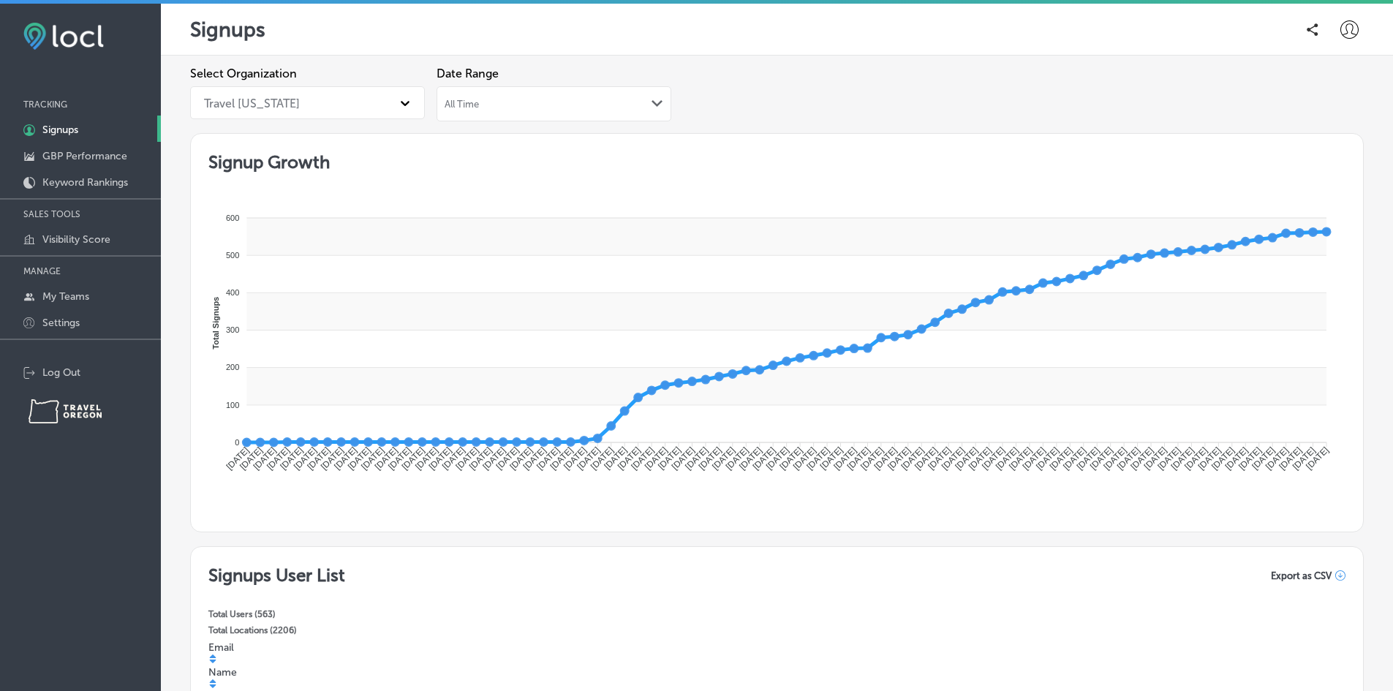
click at [474, 106] on span "All Time" at bounding box center [461, 104] width 34 height 11
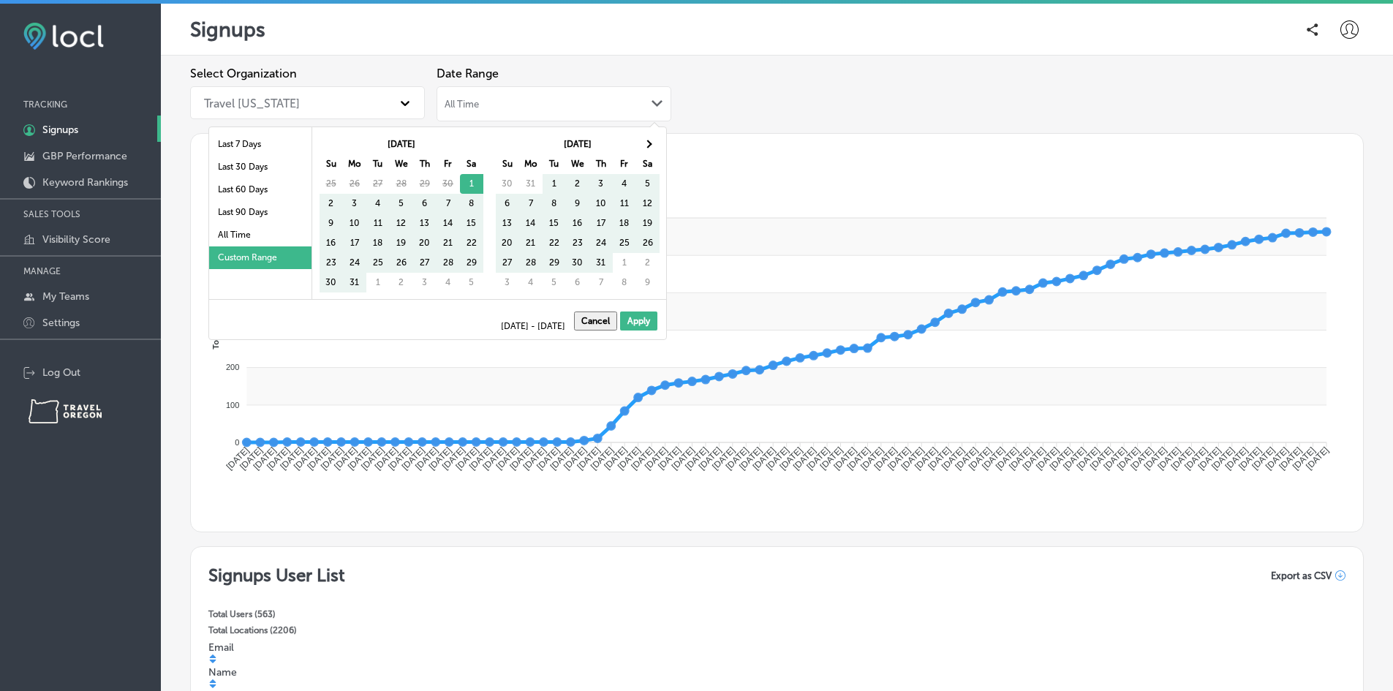
click at [806, 90] on div "Select Organization Travel [US_STATE] Date Range All Time Path Created with Ske…" at bounding box center [776, 100] width 1173 height 67
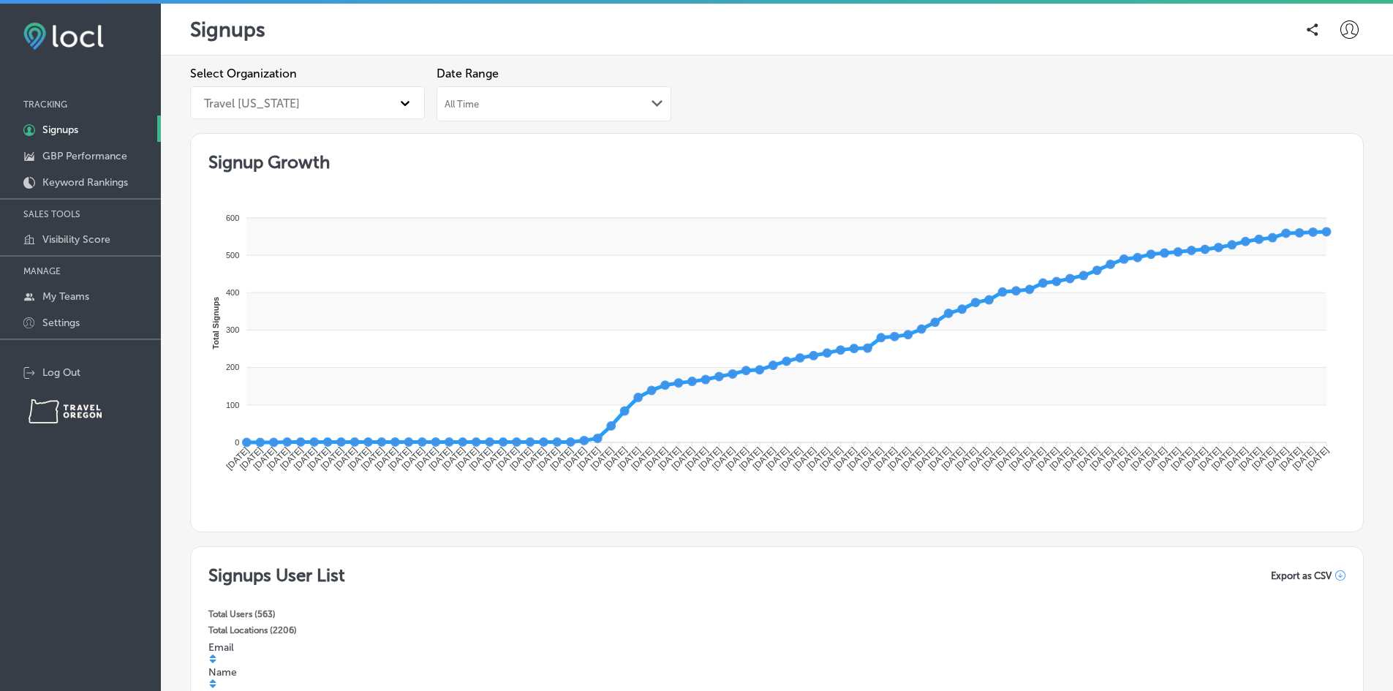
click at [538, 112] on div "All Time Path Created with Sketch." at bounding box center [553, 103] width 235 height 35
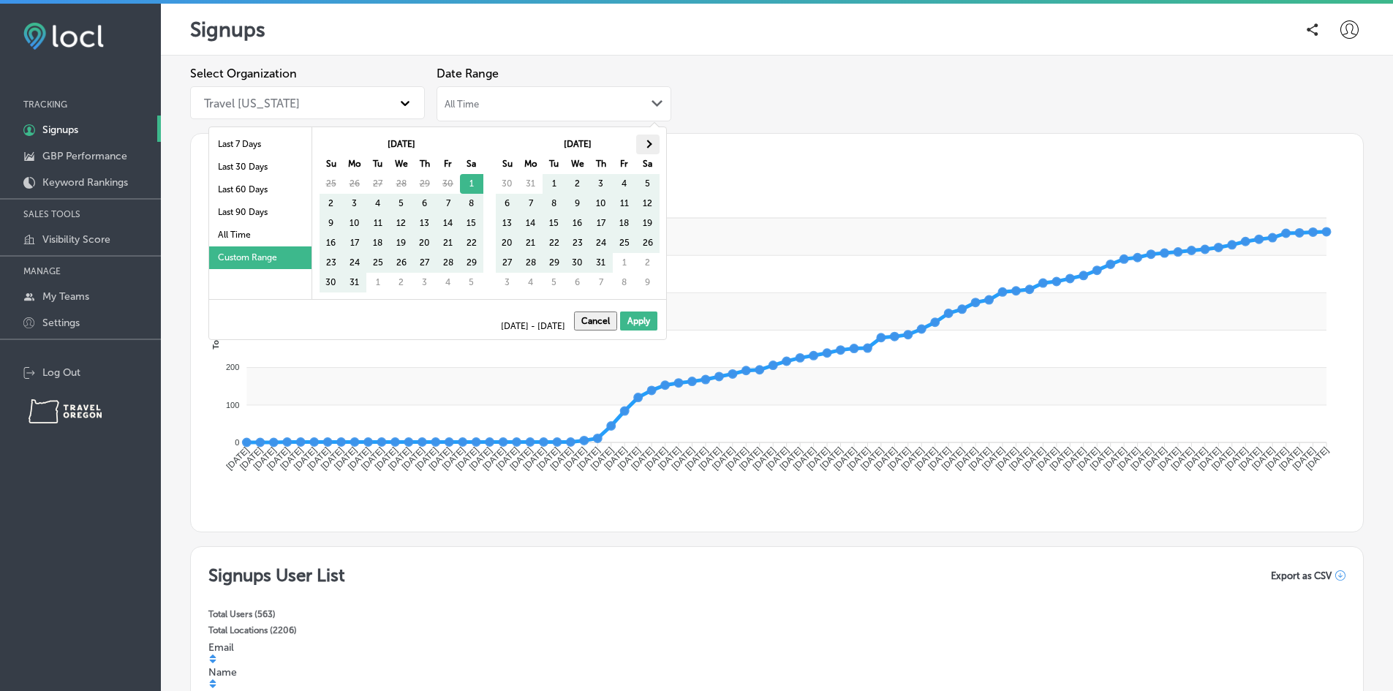
click at [648, 148] on span at bounding box center [647, 144] width 8 height 8
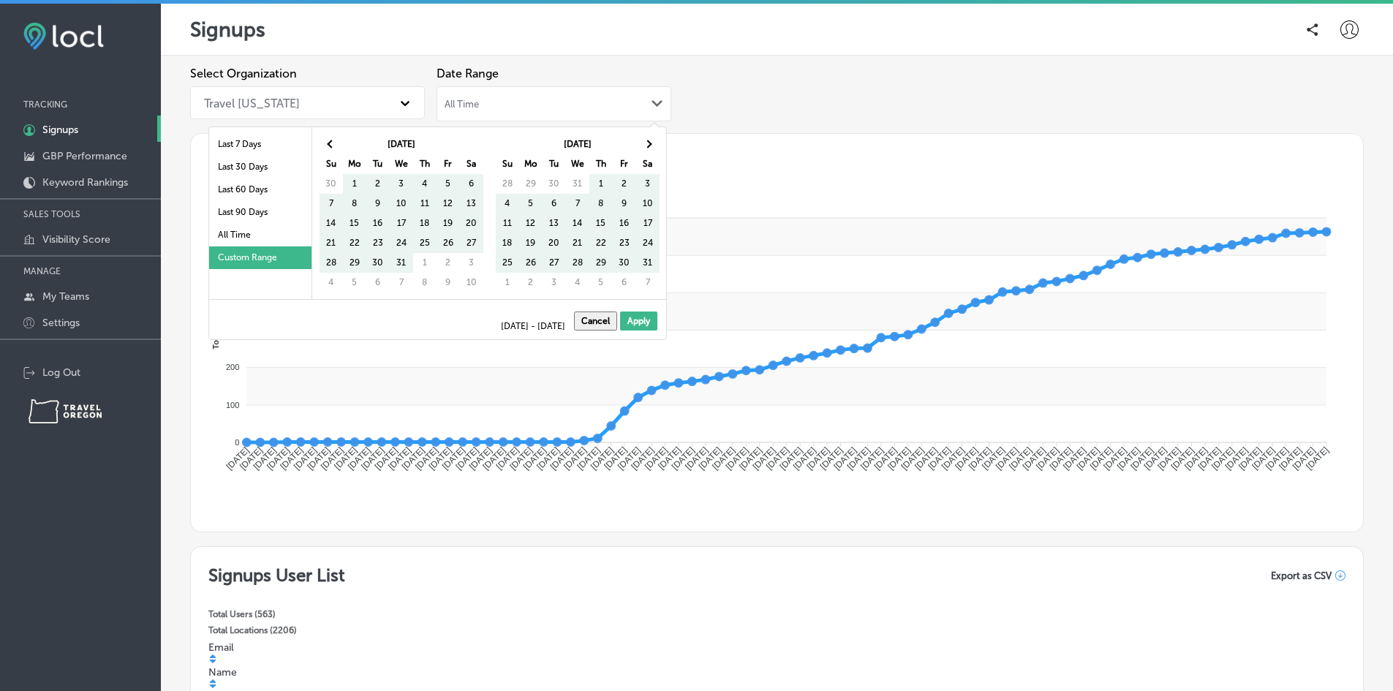
click at [648, 148] on span at bounding box center [647, 144] width 8 height 8
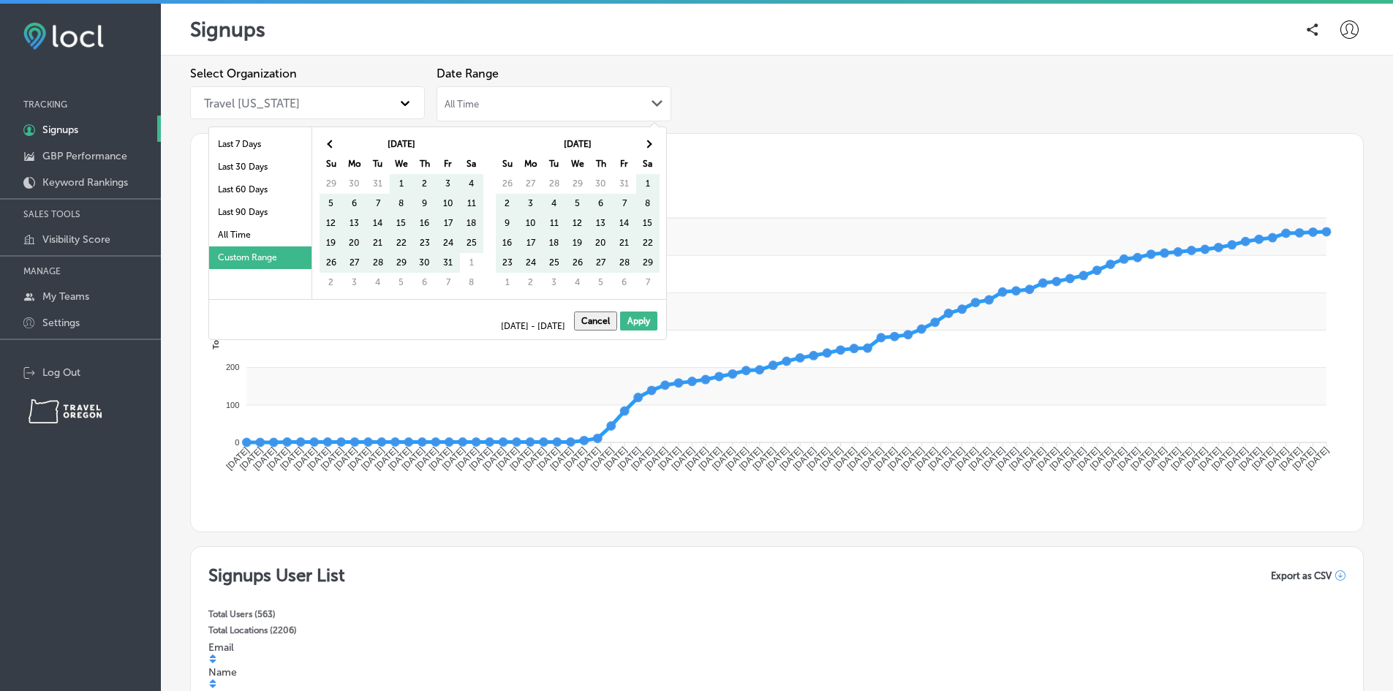
click at [648, 148] on span at bounding box center [647, 144] width 8 height 8
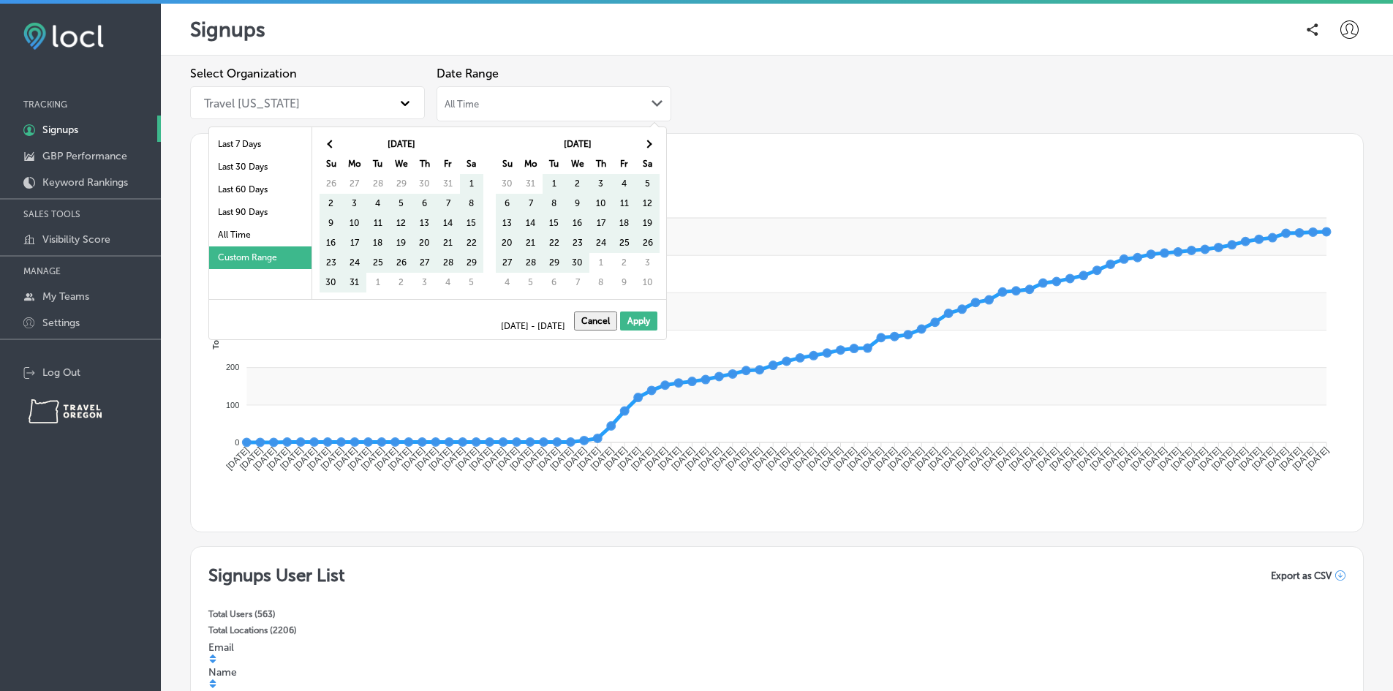
click at [648, 148] on span at bounding box center [647, 144] width 8 height 8
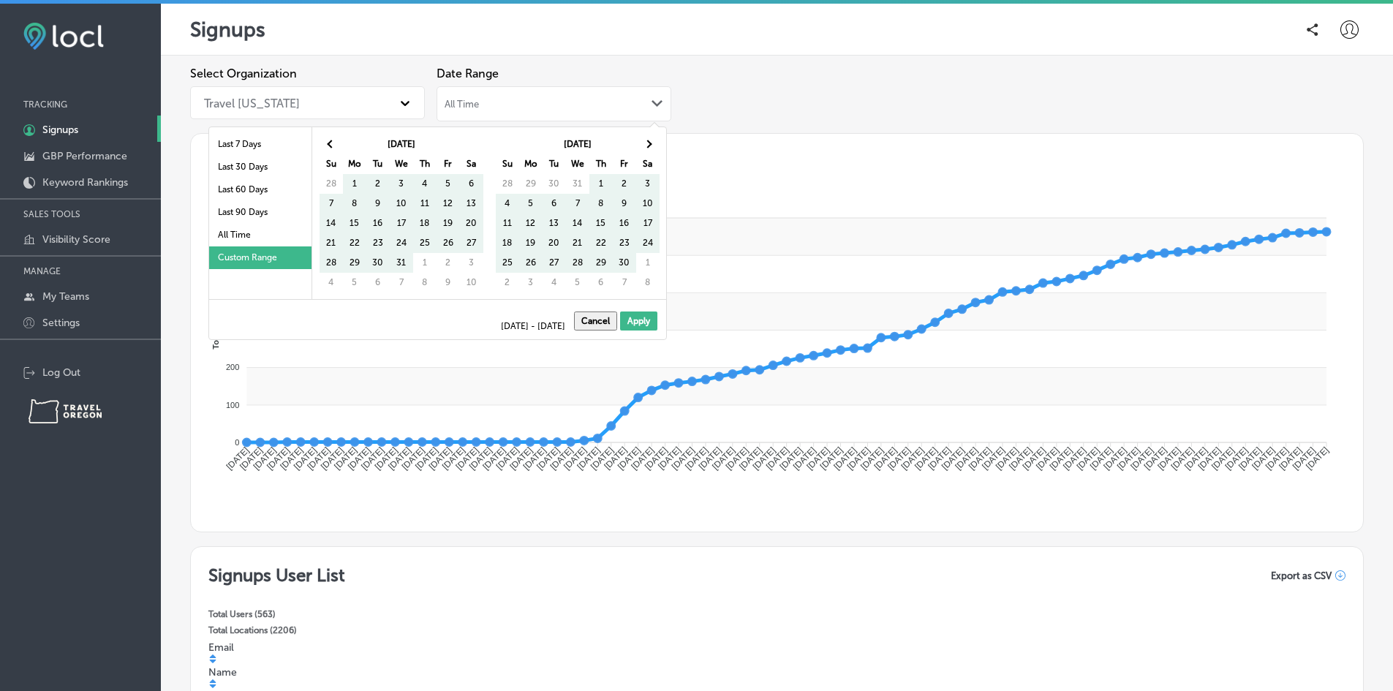
click at [648, 148] on span at bounding box center [647, 144] width 8 height 8
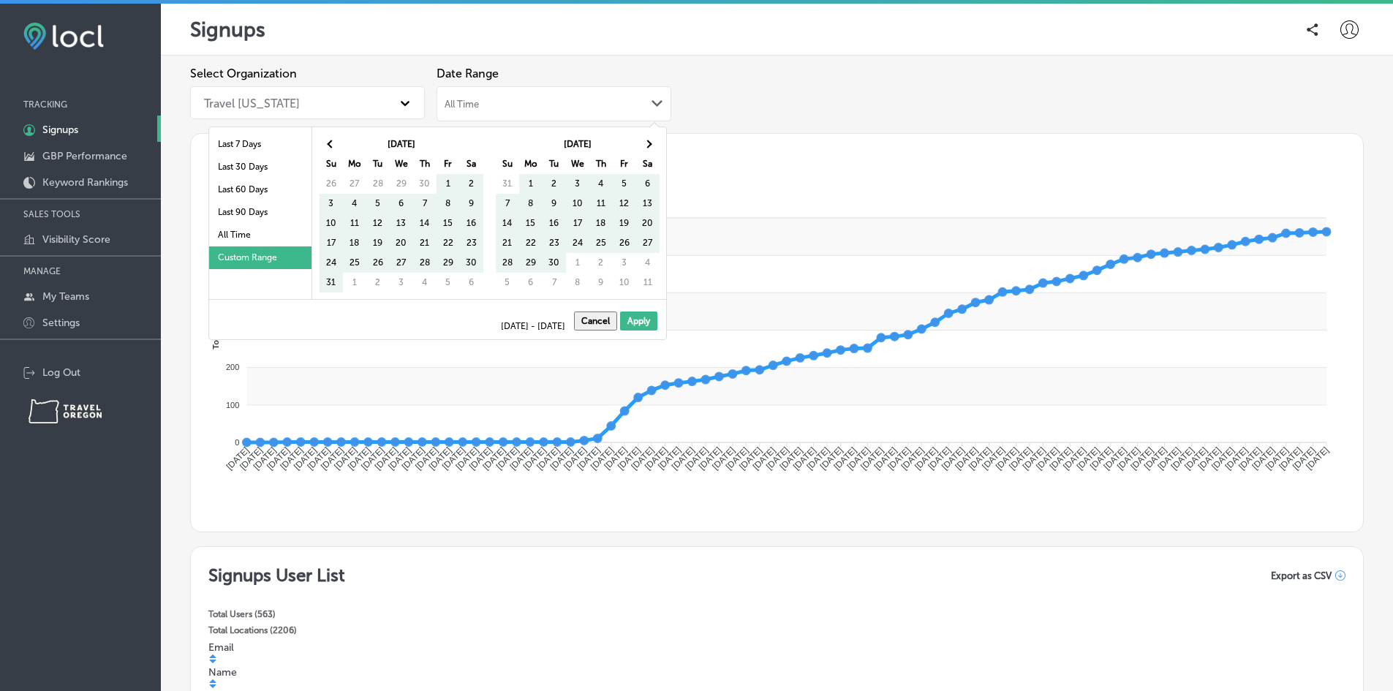
click at [648, 148] on span at bounding box center [647, 144] width 8 height 8
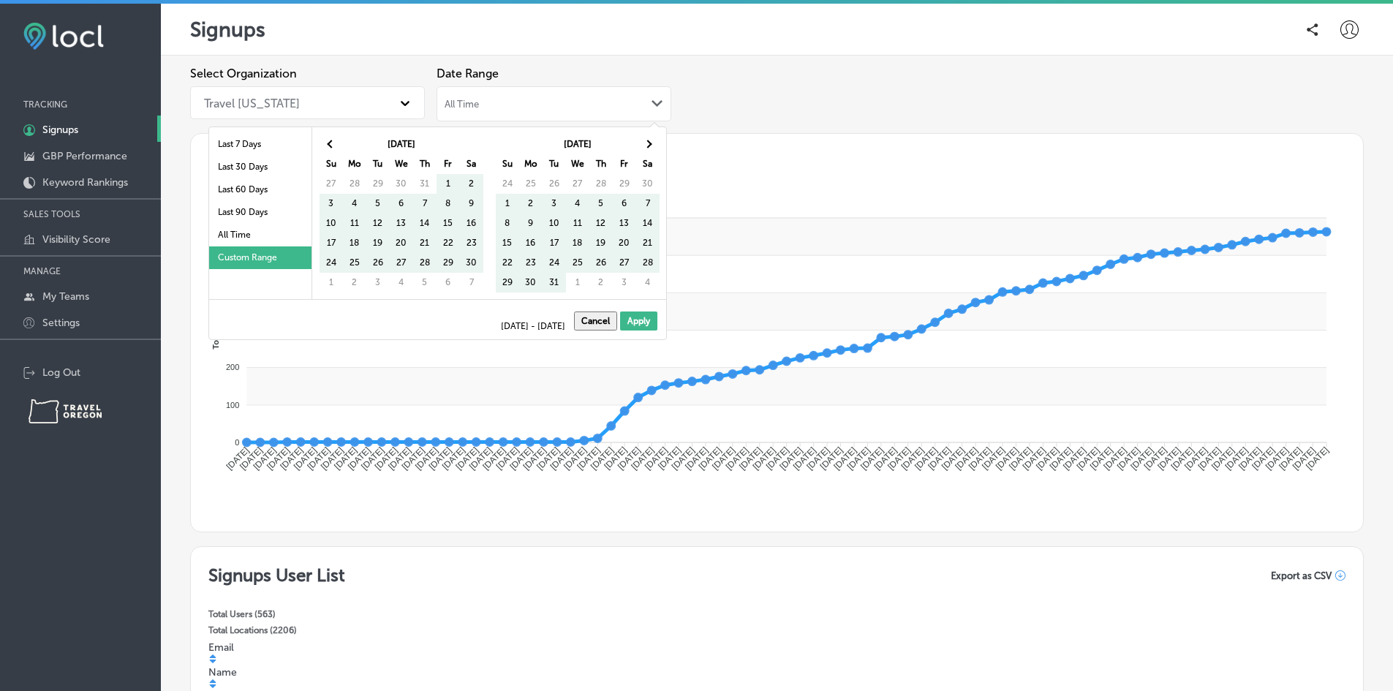
click at [648, 148] on span at bounding box center [647, 144] width 8 height 8
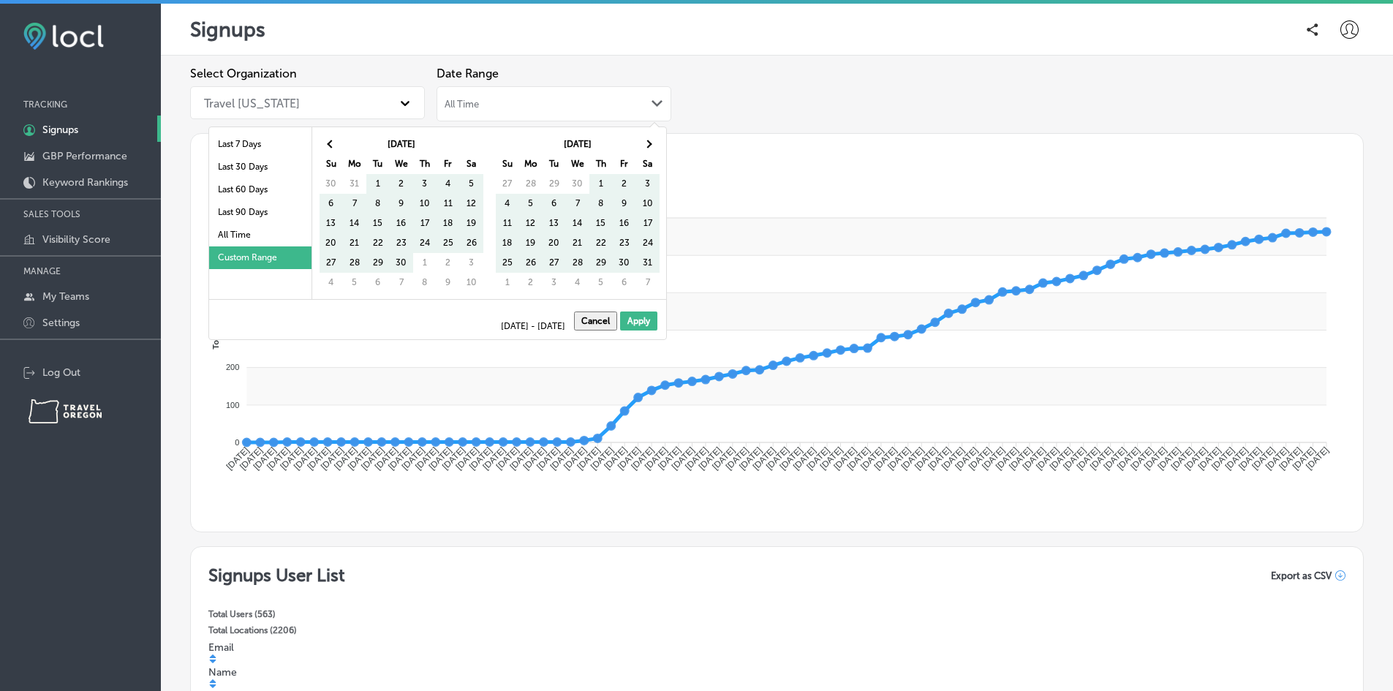
click at [648, 148] on span at bounding box center [647, 144] width 8 height 8
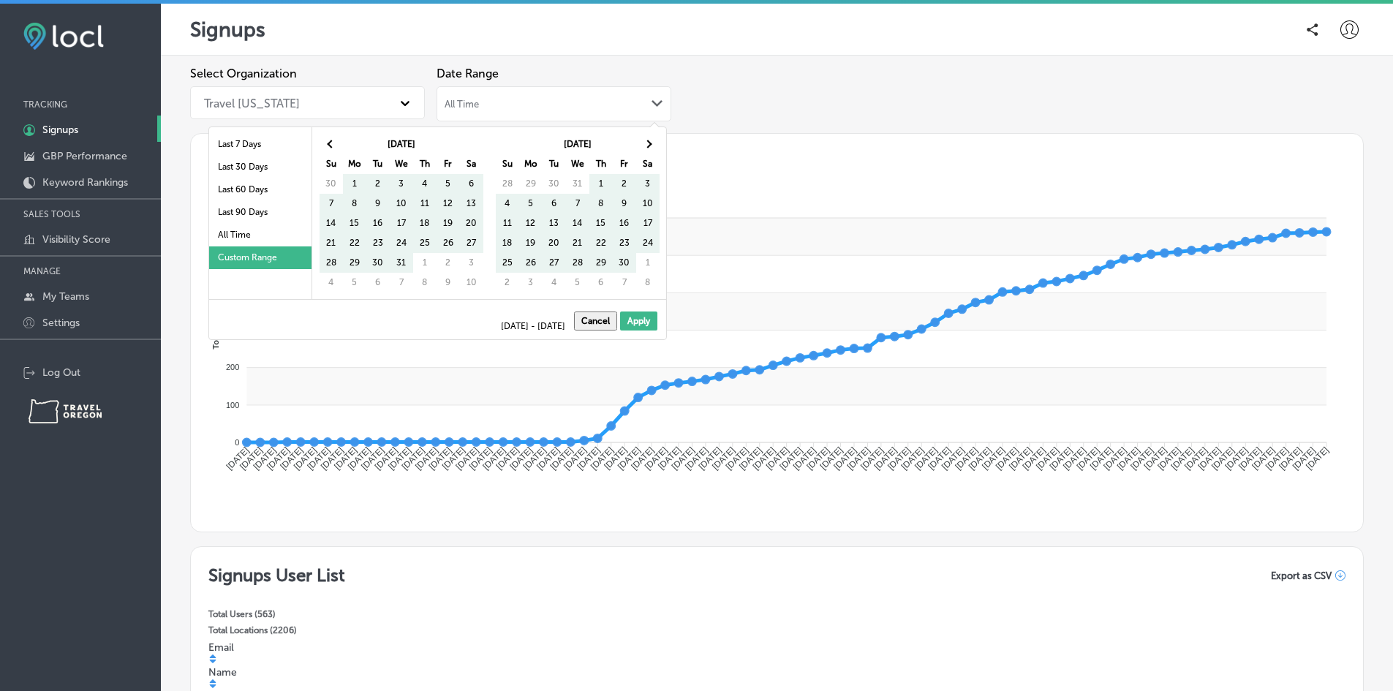
click at [648, 148] on span at bounding box center [647, 144] width 8 height 8
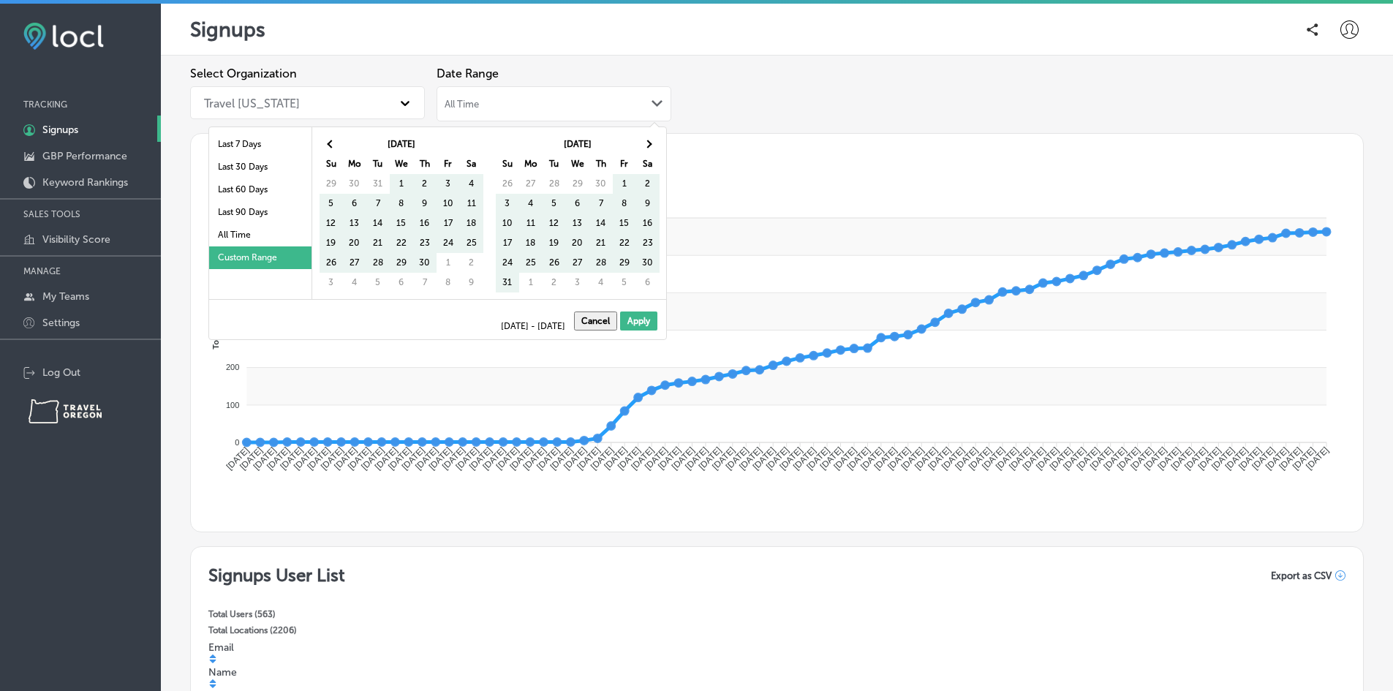
click at [648, 148] on span at bounding box center [647, 144] width 8 height 8
click at [501, 323] on span "[DATE] - [DATE]" at bounding box center [536, 326] width 70 height 9
click at [650, 144] on span at bounding box center [647, 144] width 8 height 8
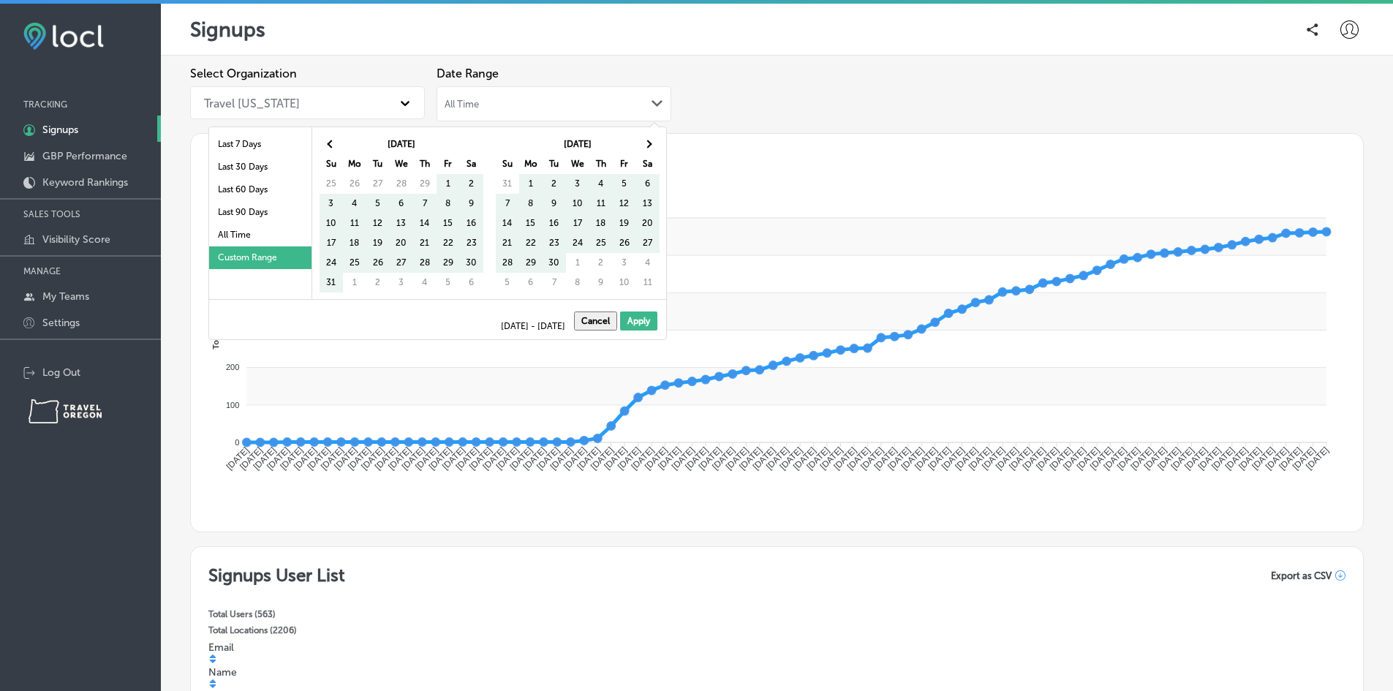
click at [650, 144] on span at bounding box center [647, 144] width 8 height 8
click at [648, 145] on span at bounding box center [647, 144] width 8 height 8
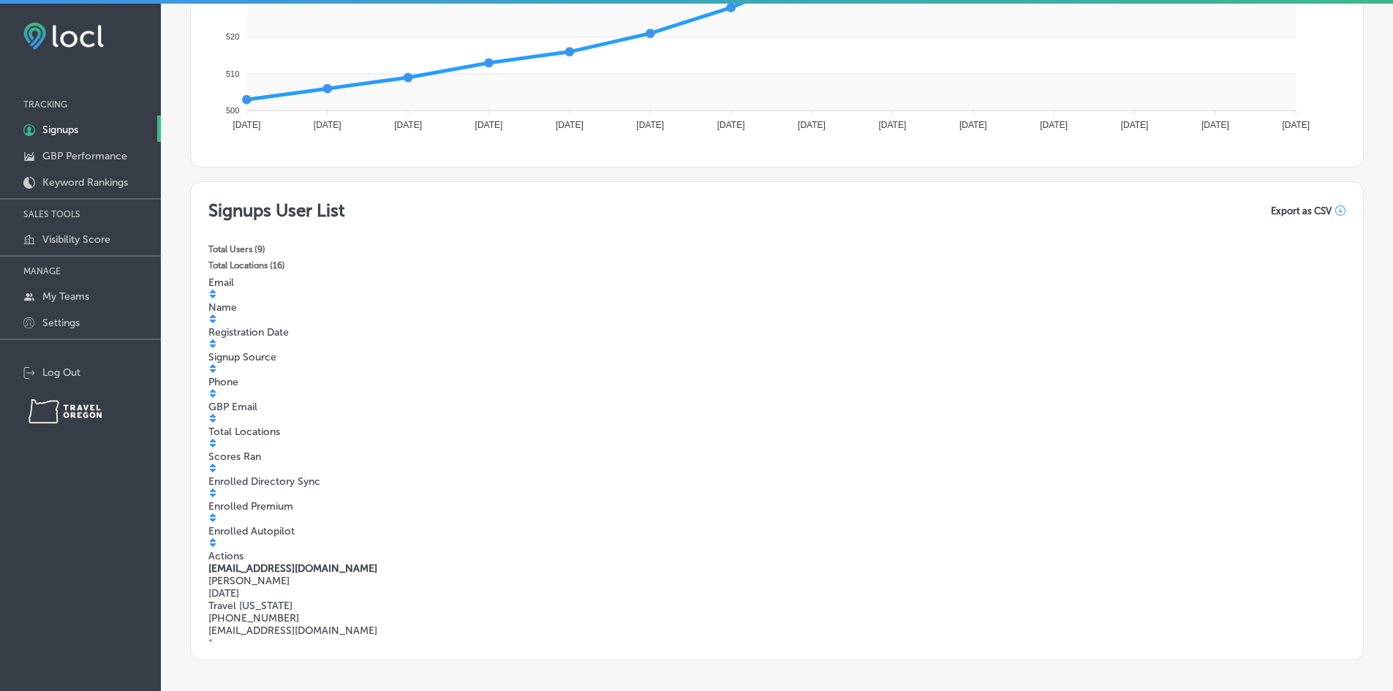
scroll to position [366, 0]
click at [1271, 208] on span "Export as CSV" at bounding box center [1301, 210] width 61 height 11
